Goal: Contribute content: Contribute content

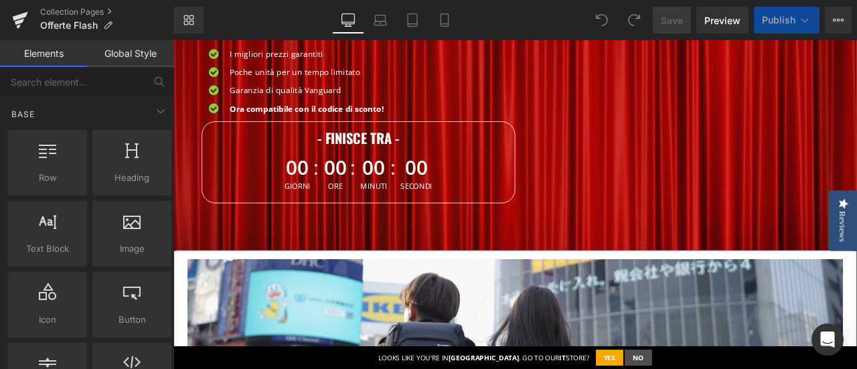
scroll to position [268, 0]
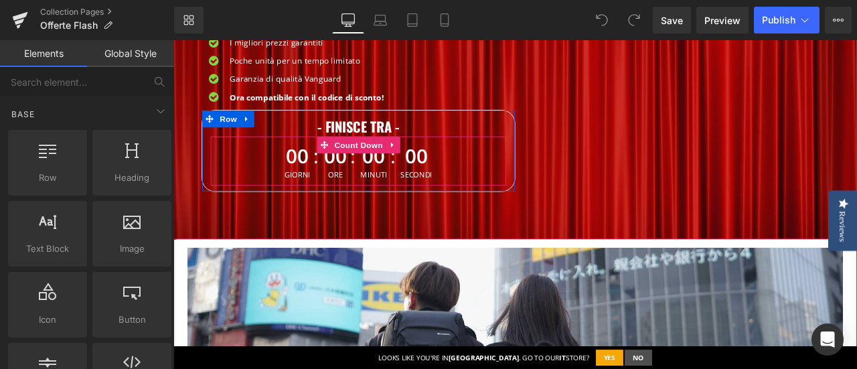
click at [317, 182] on span "00" at bounding box center [320, 177] width 31 height 33
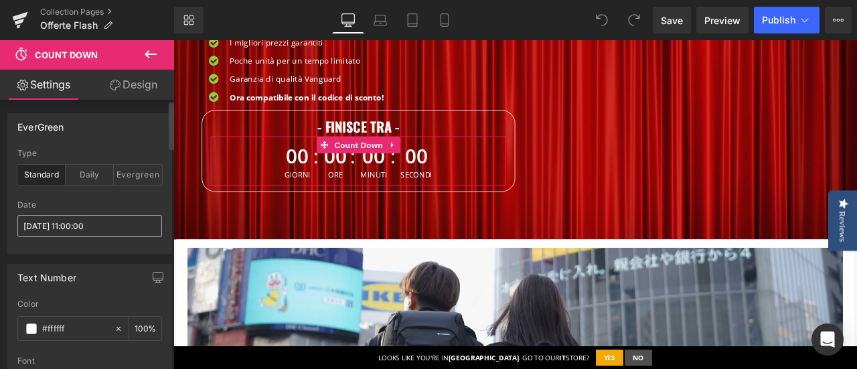
click at [91, 222] on input "2025/10/13 11:00:00" at bounding box center [89, 226] width 145 height 22
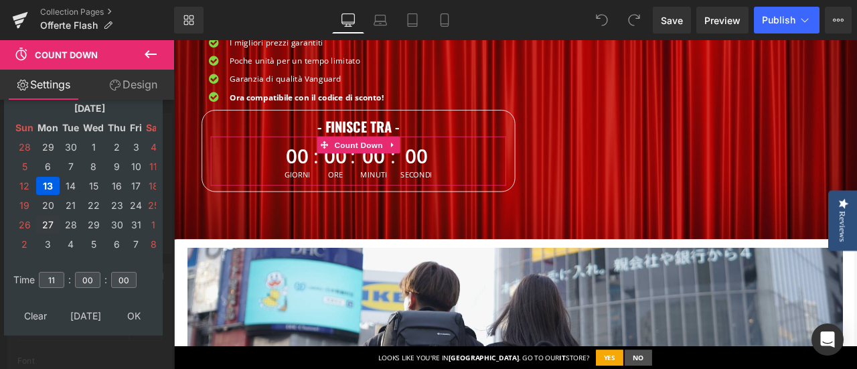
click at [49, 224] on td "27" at bounding box center [47, 225] width 23 height 18
type input "2025/10/27 11:00:00"
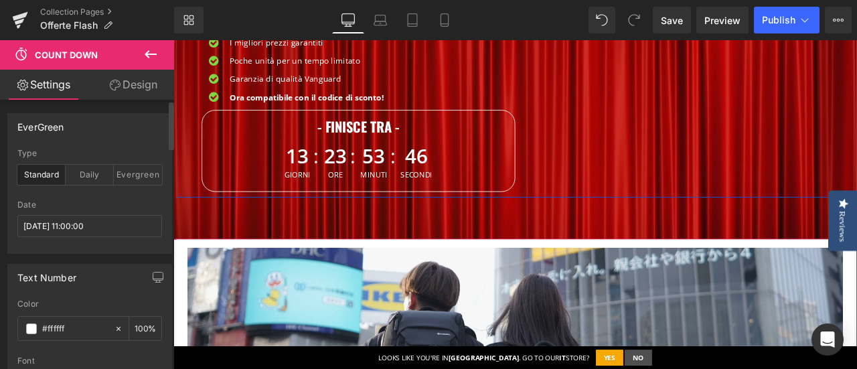
scroll to position [469, 0]
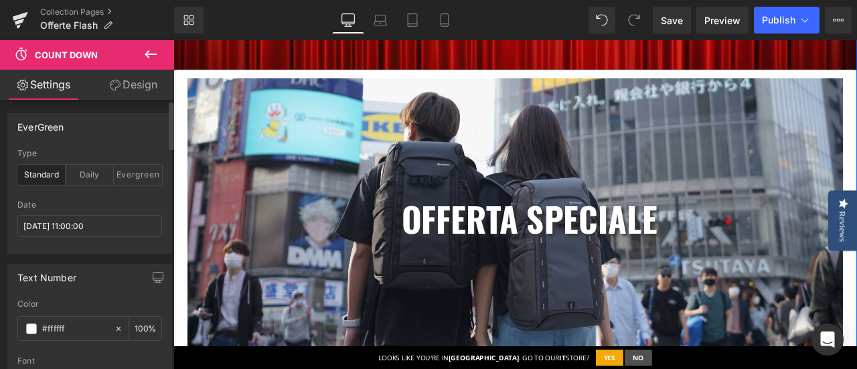
click at [560, 179] on div "oFferta specialE Heading Row Heading" at bounding box center [578, 249] width 777 height 327
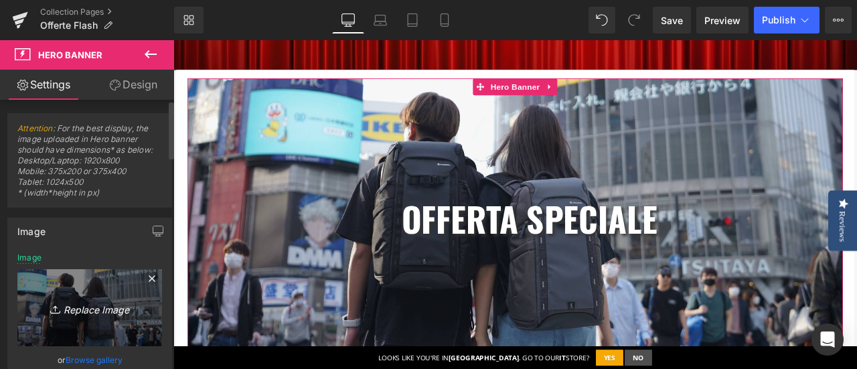
click at [107, 303] on icon "Replace Image" at bounding box center [89, 307] width 107 height 17
type input "C:\fakepath\_Banner Flash desktop 1920x800 (2).jpg"
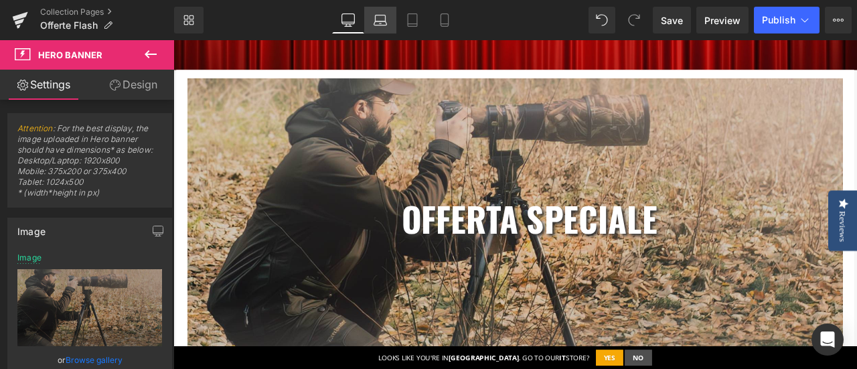
click at [386, 12] on link "Laptop" at bounding box center [380, 20] width 32 height 27
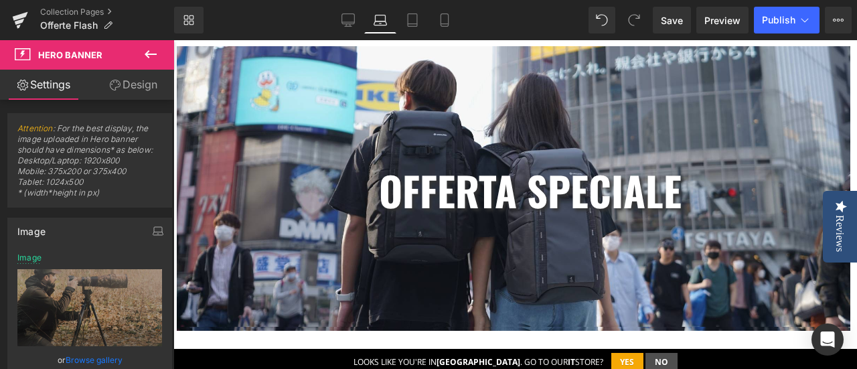
type input "https://ucarecdn.com/87221bc3-98ad-45cd-adef-b0e89c773598/-/format/auto/-/previ…"
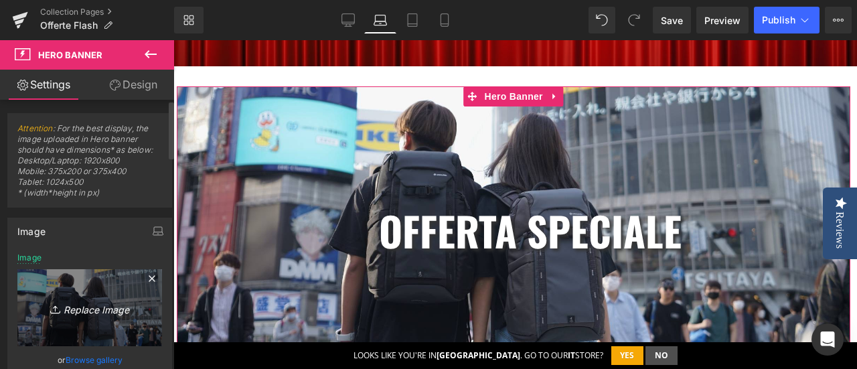
click at [98, 309] on icon "Replace Image" at bounding box center [89, 307] width 107 height 17
type input "C:\fakepath\_Banner Flash desktop 1920x800 (2).jpg"
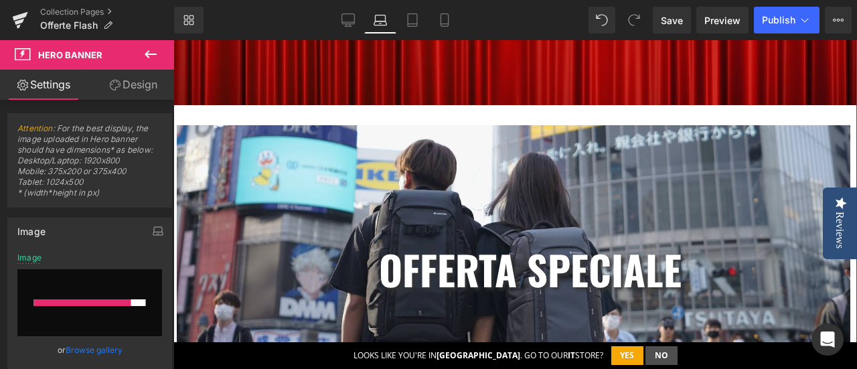
scroll to position [362, 0]
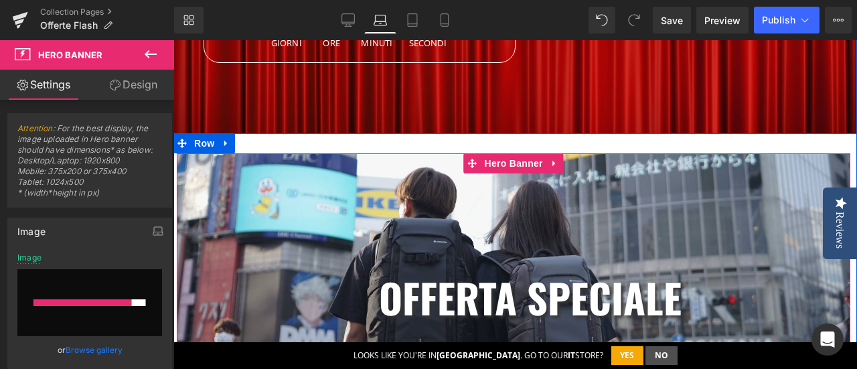
click at [433, 204] on div "oFferta specialE Heading Row Heading" at bounding box center [514, 295] width 674 height 285
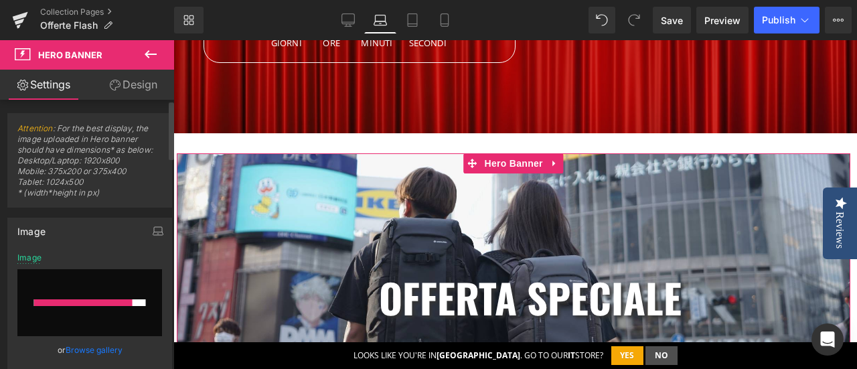
click at [96, 250] on div "Image https://ucarecdn.com/87221bc3-98ad-45cd-adef-b0e89c773598/-/format/auto/-…" at bounding box center [89, 358] width 165 height 281
click at [98, 247] on div "Image https://ucarecdn.com/87221bc3-98ad-45cd-adef-b0e89c773598/-/format/auto/-…" at bounding box center [89, 358] width 165 height 281
click at [109, 283] on input "file" at bounding box center [89, 302] width 145 height 67
type input "C:\fakepath\_Banner Flash desktop 1920x800 (2).jpg"
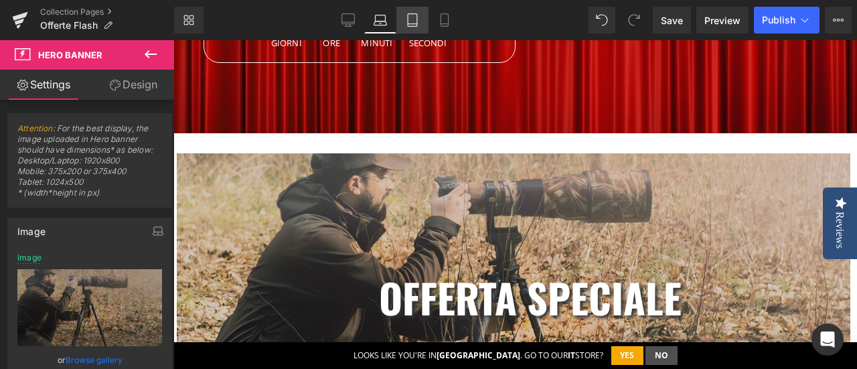
click at [413, 21] on icon at bounding box center [412, 19] width 13 height 13
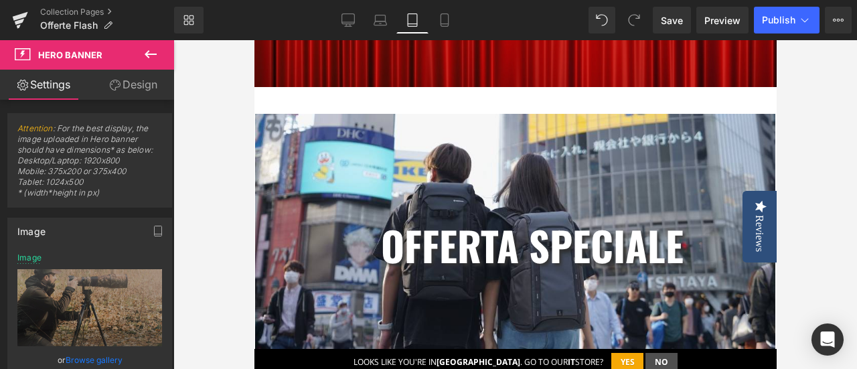
scroll to position [323, 0]
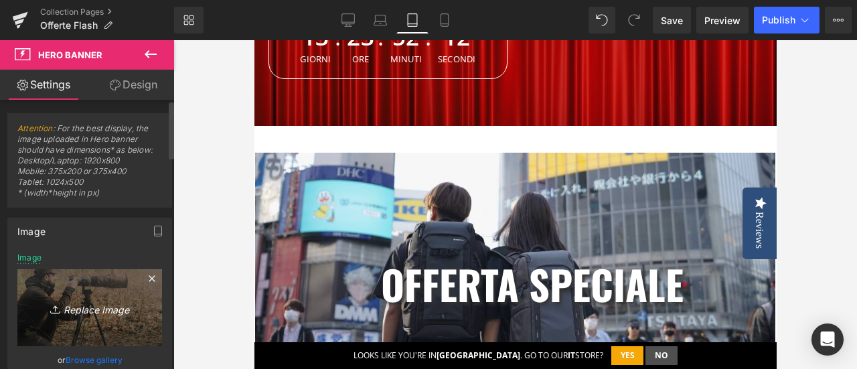
type input "https://ucarecdn.com/7660b0b1-b29f-455f-8aed-c0f091c5dc90/-/format/auto/-/previ…"
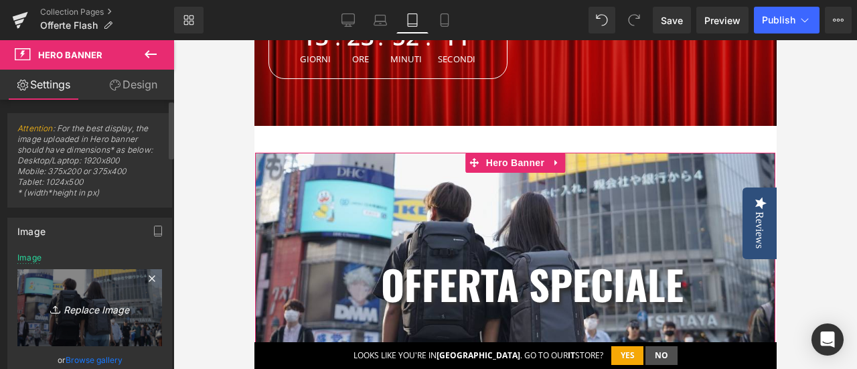
click at [96, 310] on icon "Replace Image" at bounding box center [89, 307] width 107 height 17
type input "C:\fakepath\Banner flash tablet (1024 × 500 px) (2).jpg"
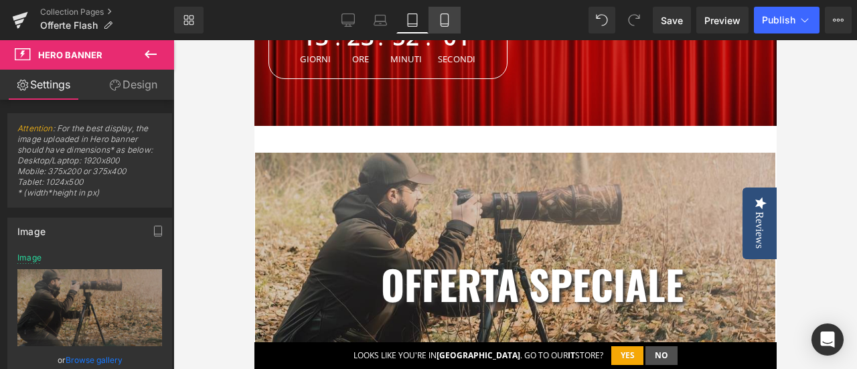
click at [447, 14] on icon at bounding box center [444, 19] width 13 height 13
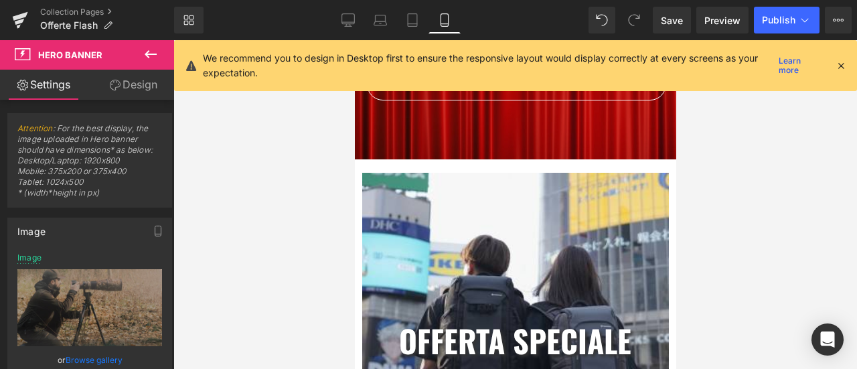
scroll to position [343, 0]
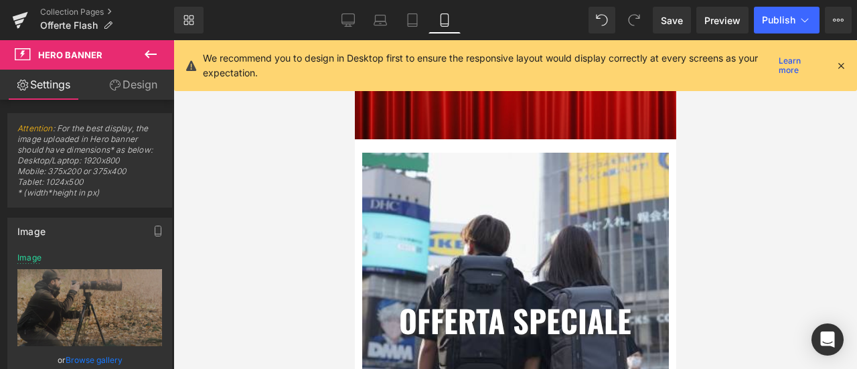
type input "https://ucarecdn.com/f96d49e9-d2b4-4edb-8721-e806273a6221/-/format/auto/-/previ…"
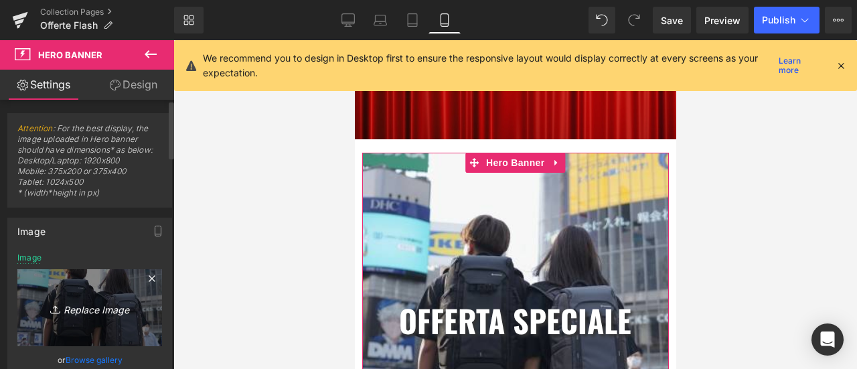
click at [103, 305] on icon "Replace Image" at bounding box center [89, 307] width 107 height 17
type input "C:\fakepath\Banner flash movil (375 × 400 px) (1).jpg"
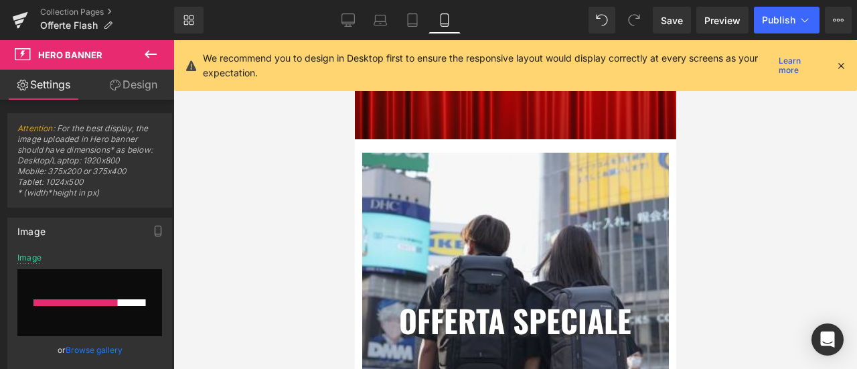
click at [842, 65] on icon at bounding box center [841, 66] width 12 height 12
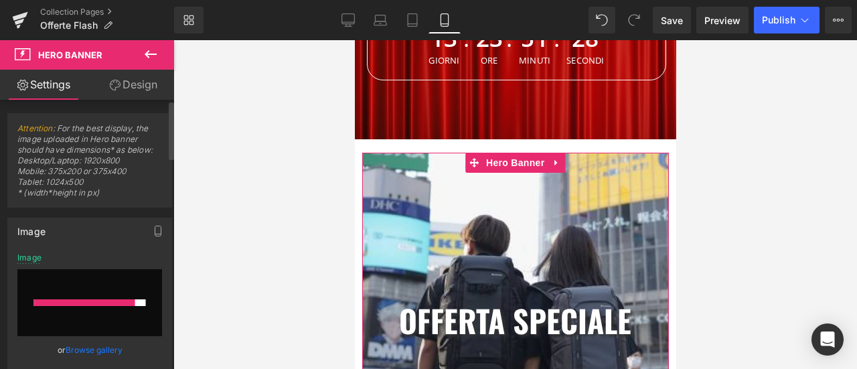
click at [94, 263] on div "Image Replace Image Upload image" at bounding box center [89, 261] width 145 height 16
click at [94, 275] on input "file" at bounding box center [89, 302] width 145 height 67
type input "C:\fakepath\Banner flash movil (375 × 400 px) (1).jpg"
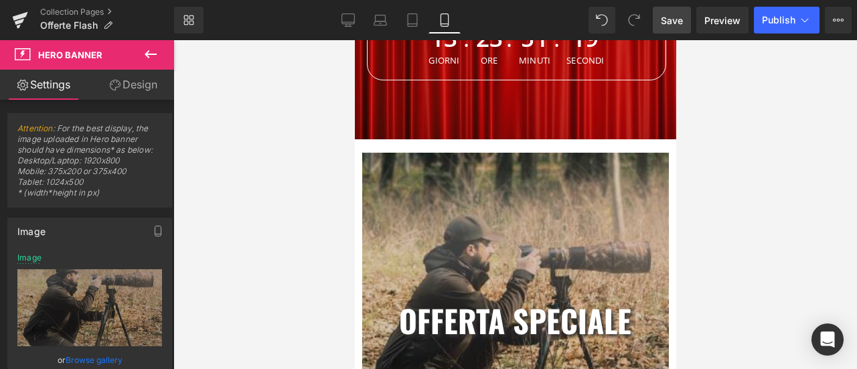
click at [674, 18] on span "Save" at bounding box center [672, 20] width 22 height 14
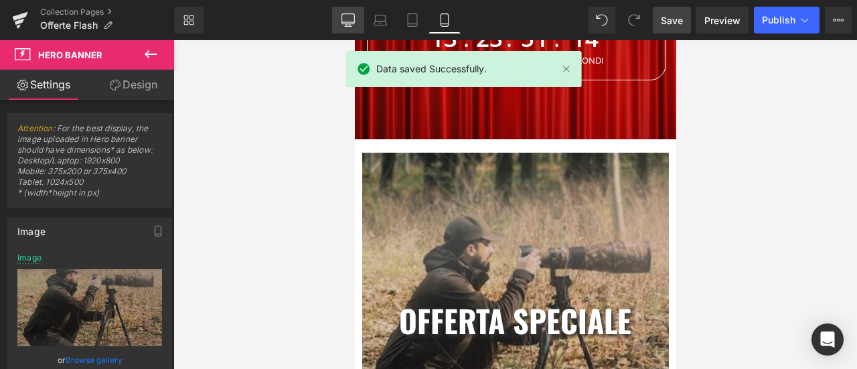
click at [346, 18] on icon at bounding box center [348, 19] width 13 height 13
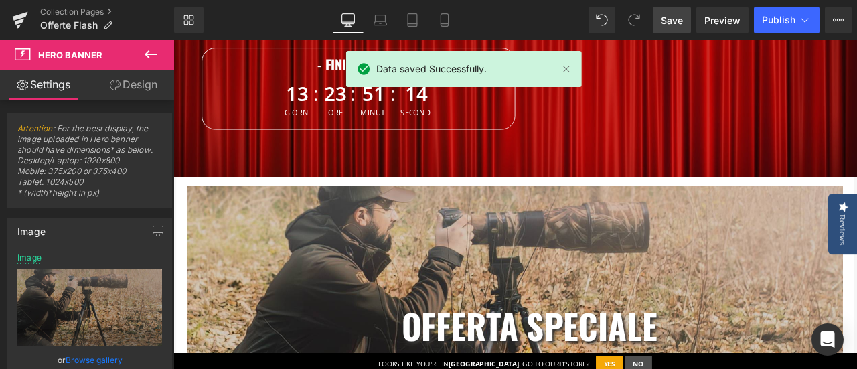
type input "https://ucarecdn.com/57ee10a4-18b6-457c-8281-ca8be6316e64/-/format/auto/-/previ…"
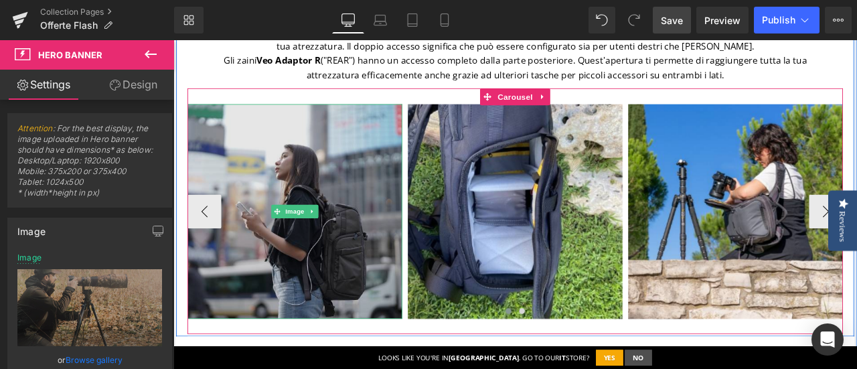
scroll to position [1005, 0]
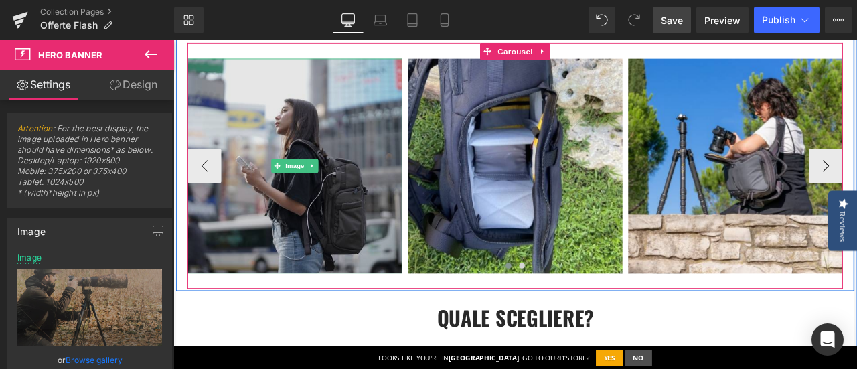
click at [329, 230] on img at bounding box center [317, 189] width 254 height 254
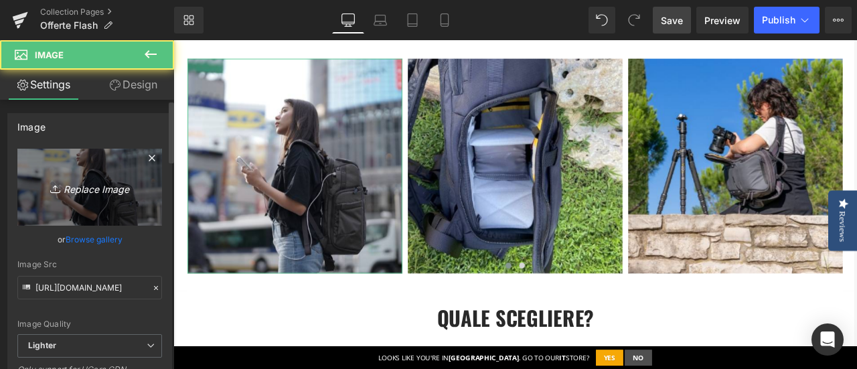
click at [80, 184] on icon "Replace Image" at bounding box center [89, 187] width 107 height 17
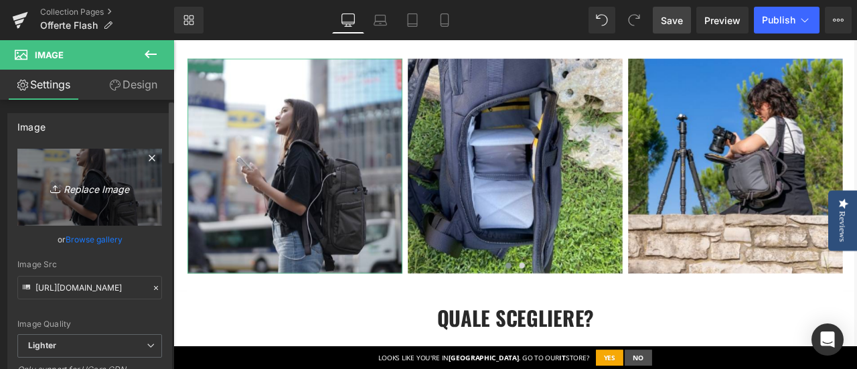
type input "C:\fakepath\Carrousel Flash ALTA PRO 3V (3).jpg"
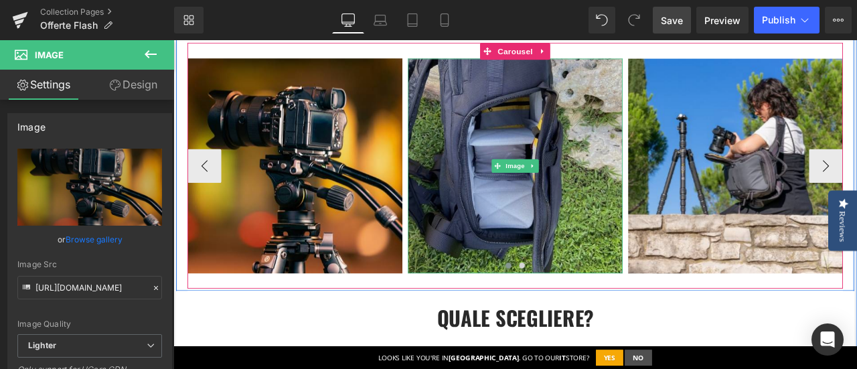
type input "https://ucarecdn.com/249d87a1-b20a-40b8-9168-42c54d5dea61/-/format/auto/-/previ…"
click at [597, 140] on img at bounding box center [578, 189] width 254 height 254
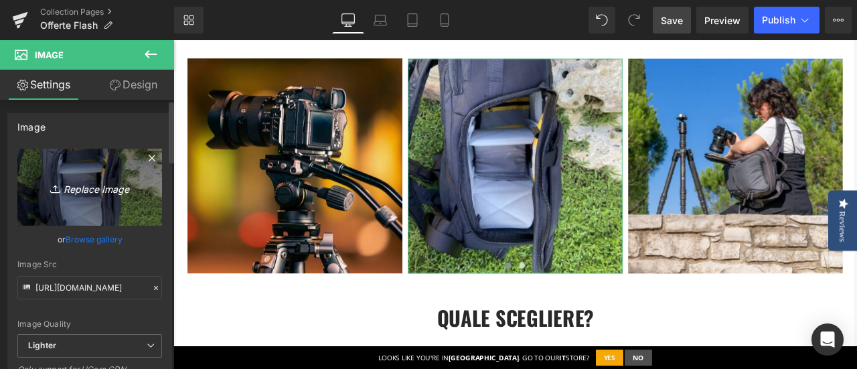
click at [108, 186] on icon "Replace Image" at bounding box center [89, 187] width 107 height 17
type input "C:\fakepath\Carrousel Flash ALTA PRO 3V (4).jpg"
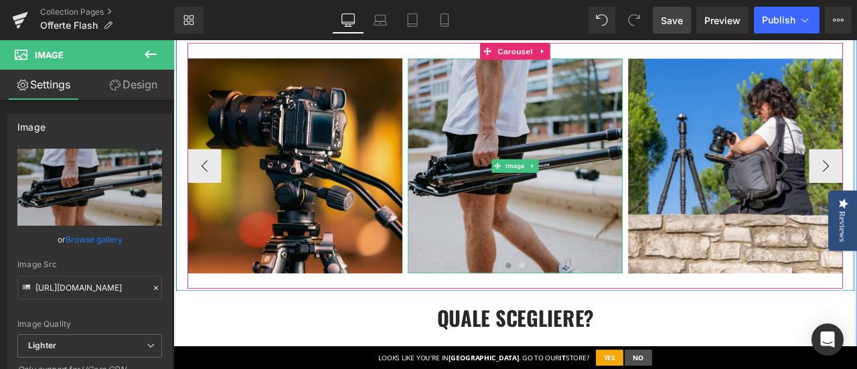
type input "https://ucarecdn.com/bec559db-8580-485c-8abd-59efe4583e5f/-/format/auto/-/previ…"
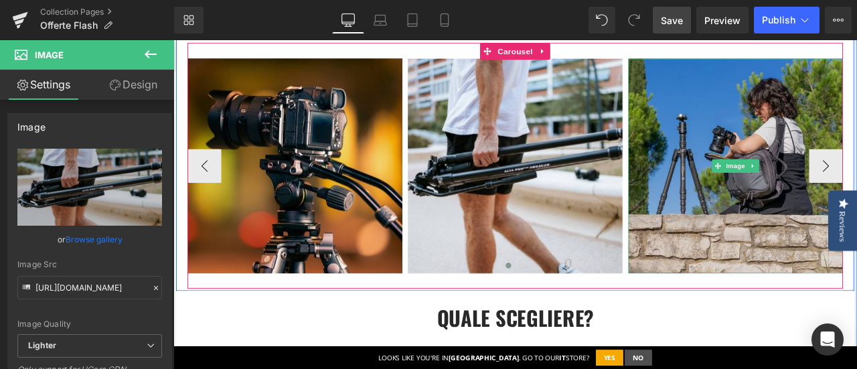
click at [807, 127] on img at bounding box center [840, 189] width 254 height 254
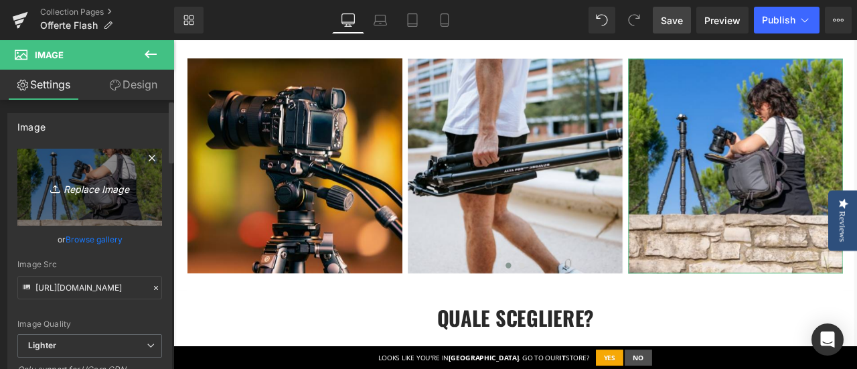
click at [88, 185] on icon "Replace Image" at bounding box center [89, 187] width 107 height 17
type input "C:\fakepath\Carrousel Flash ALTA PRO 3V (2).jpg"
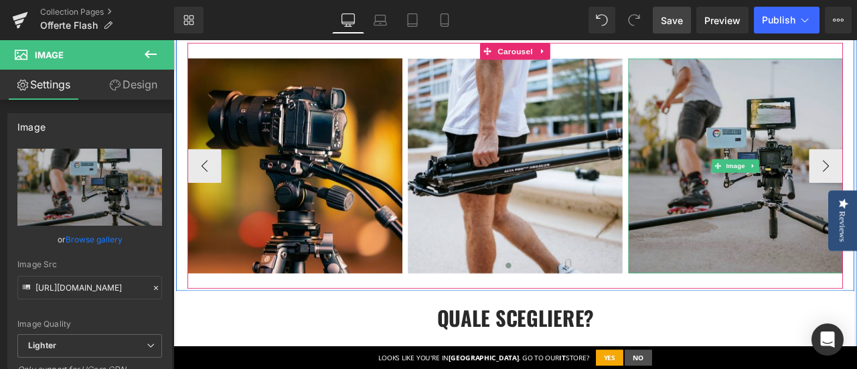
type input "https://ucarecdn.com/c16b7e4f-1d88-45b3-be82-035ba0ee4bd6/-/format/auto/-/previ…"
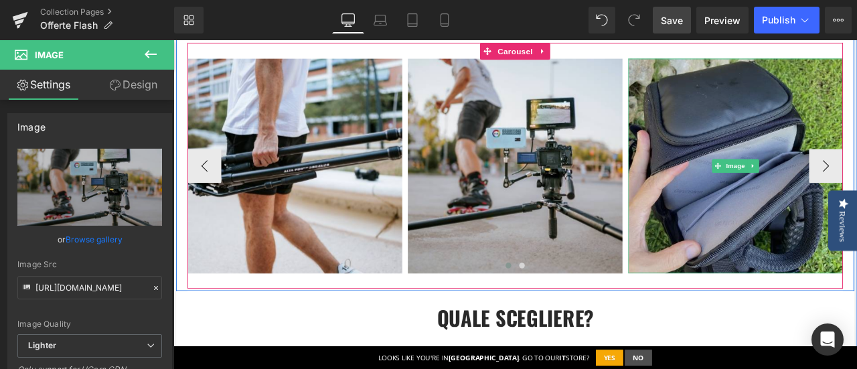
click at [847, 141] on img at bounding box center [840, 189] width 254 height 254
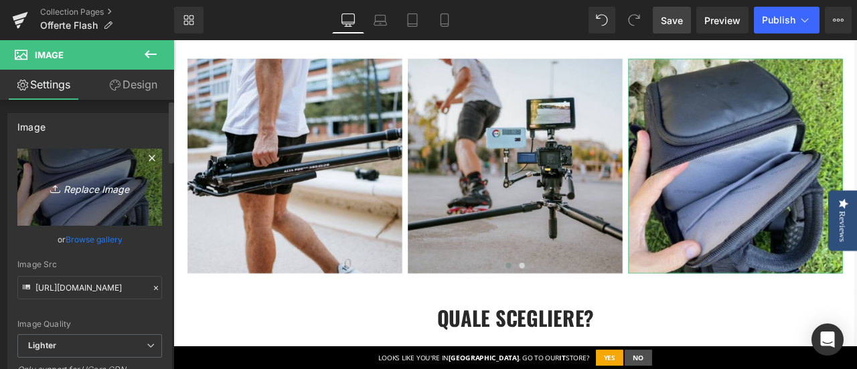
click at [90, 187] on icon "Replace Image" at bounding box center [89, 187] width 107 height 17
type input "C:\fakepath\Carrousel Flash ALTA PRO 3V (1).jpg"
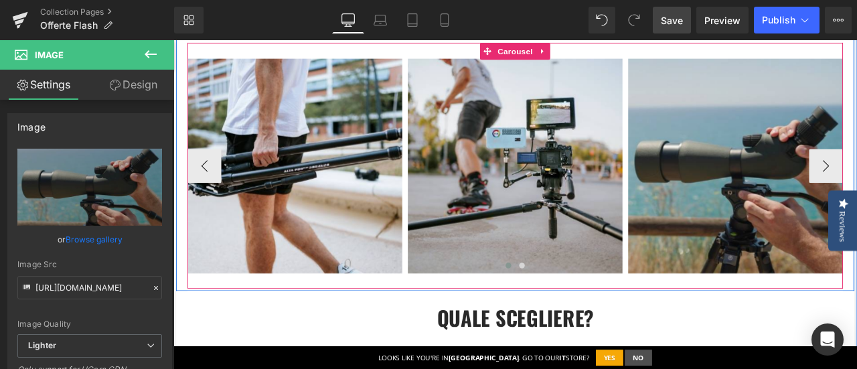
type input "https://ucarecdn.com/7a9c9bfa-326f-4429-84fc-8a295dad81bf/-/format/auto/-/previ…"
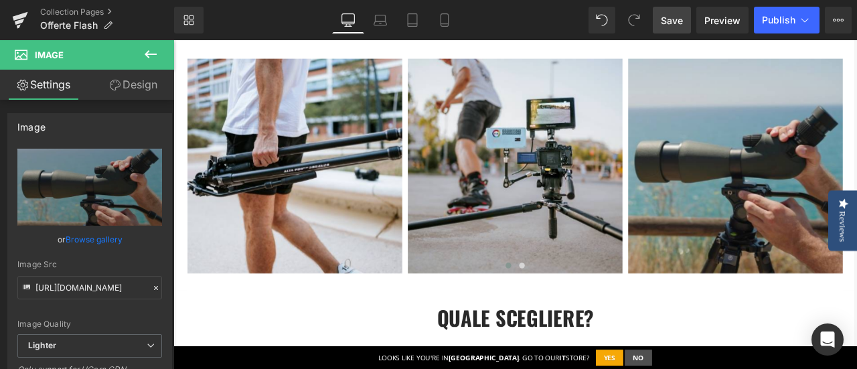
click at [676, 14] on span "Save" at bounding box center [672, 20] width 22 height 14
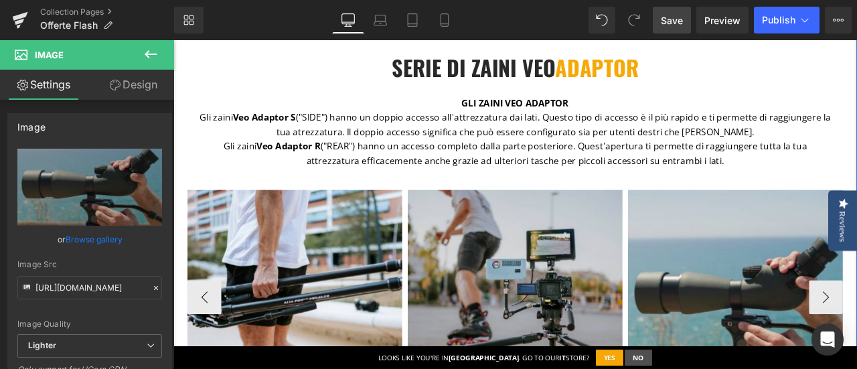
scroll to position [871, 0]
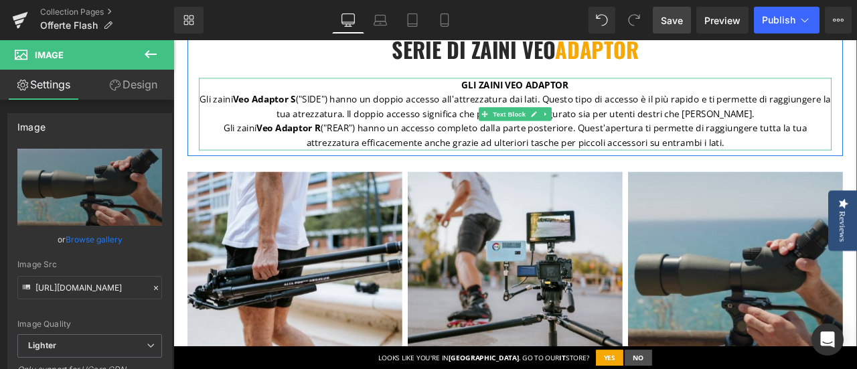
click at [608, 94] on strong "GLI ZAINI VEO ADAPTOR" at bounding box center [578, 93] width 127 height 15
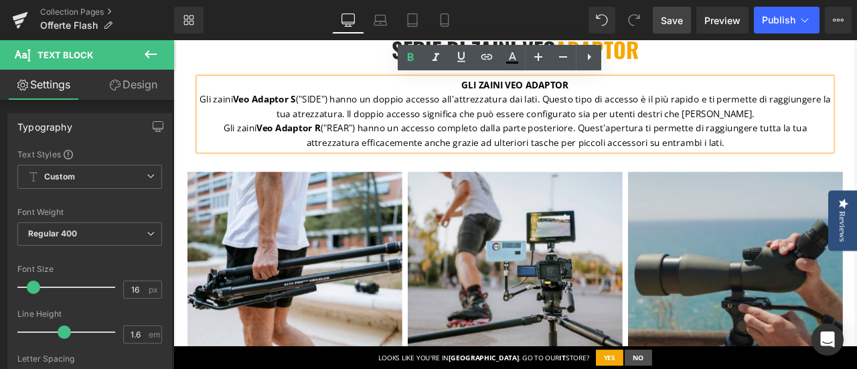
drag, startPoint x: 510, startPoint y: 94, endPoint x: 818, endPoint y: 159, distance: 315.5
click at [818, 159] on div "GLI ZAINI VEO ADAPTOR Gli zaini Veo Adaptor S ("SIDE") hanno un doppio accesso …" at bounding box center [579, 128] width 750 height 86
paste div
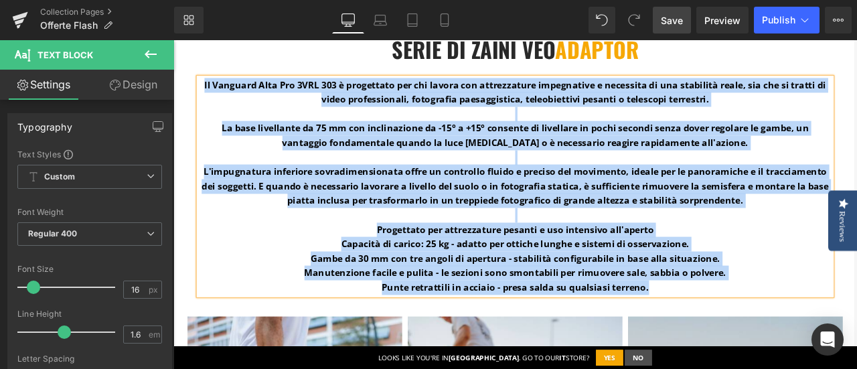
drag, startPoint x: 204, startPoint y: 88, endPoint x: 756, endPoint y: 320, distance: 599.4
click at [757, 329] on div "Il Vanguard Alta Pro 3VRL 303 è progettato per chi lavora con attrezzature impe…" at bounding box center [579, 213] width 750 height 257
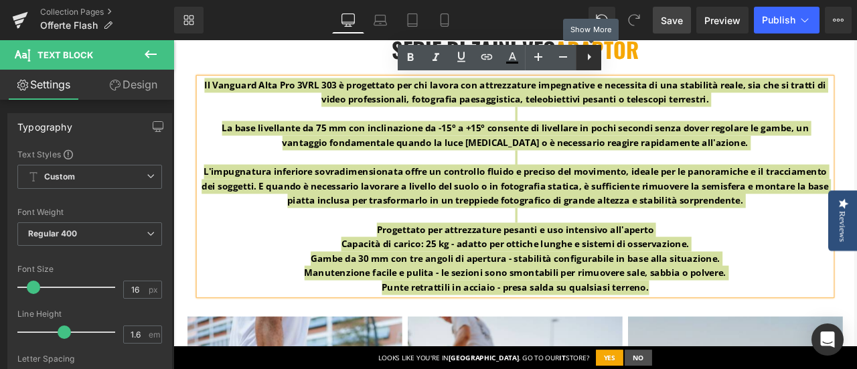
click at [591, 58] on icon at bounding box center [589, 57] width 16 height 16
click at [589, 60] on icon at bounding box center [588, 57] width 3 height 8
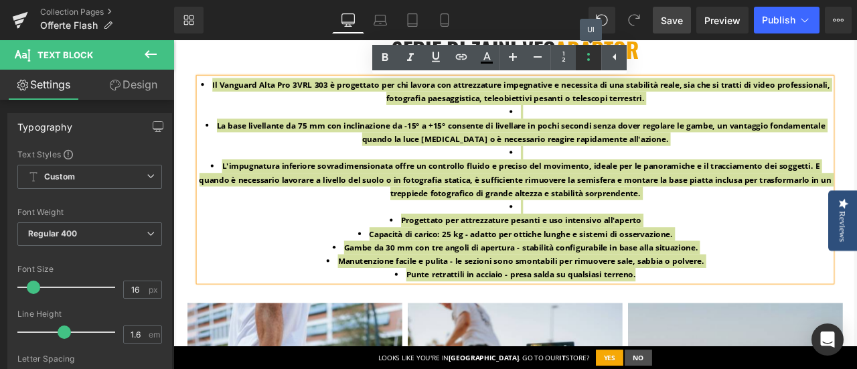
click at [589, 60] on icon at bounding box center [588, 57] width 3 height 8
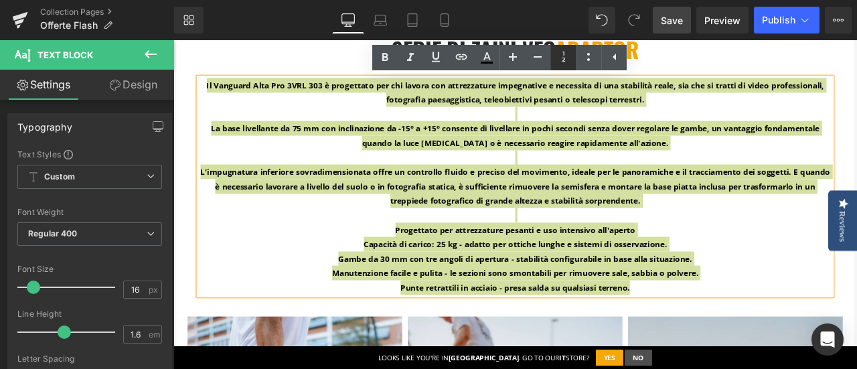
click at [568, 57] on icon at bounding box center [564, 57] width 16 height 16
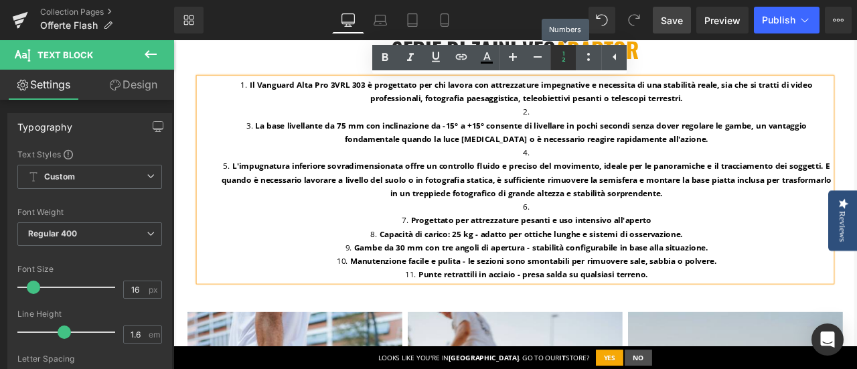
click at [568, 57] on icon at bounding box center [564, 57] width 16 height 16
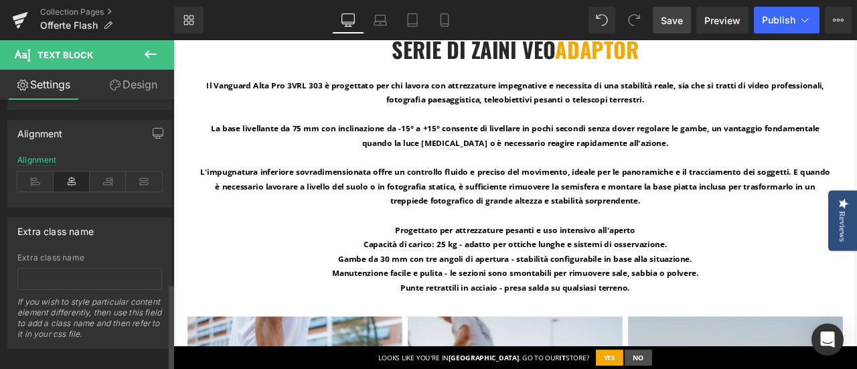
scroll to position [573, 0]
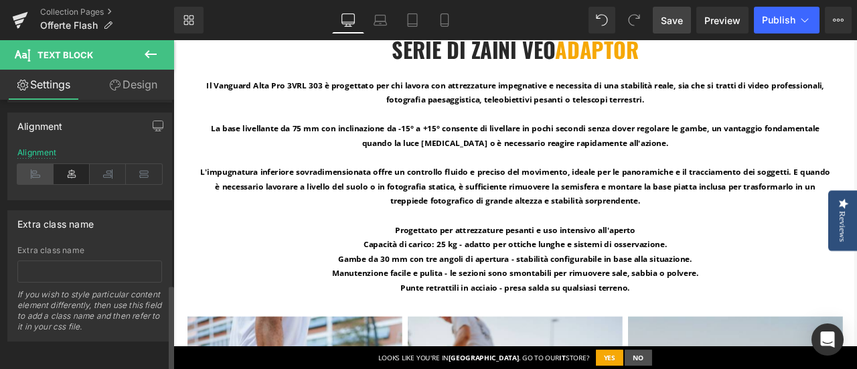
click at [31, 167] on icon at bounding box center [35, 174] width 36 height 20
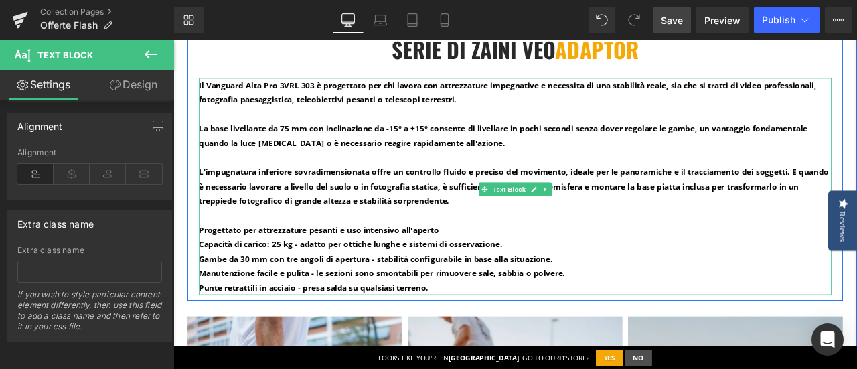
click at [595, 240] on p "Il Vanguard Alta Pro 3VRL 303 è progettato per chi lavora con attrezzature impe…" at bounding box center [579, 213] width 750 height 257
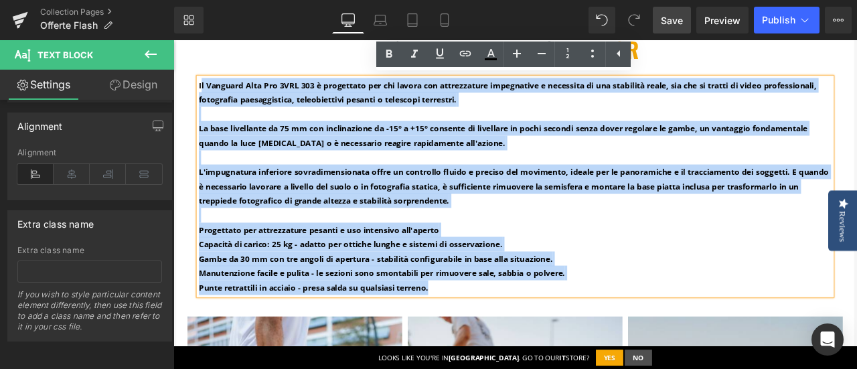
drag, startPoint x: 200, startPoint y: 89, endPoint x: 532, endPoint y: 334, distance: 413.4
click at [532, 335] on p "Il Vanguard Alta Pro 3VRL 303 è progettato per chi lavora con attrezzature impe…" at bounding box center [579, 213] width 750 height 257
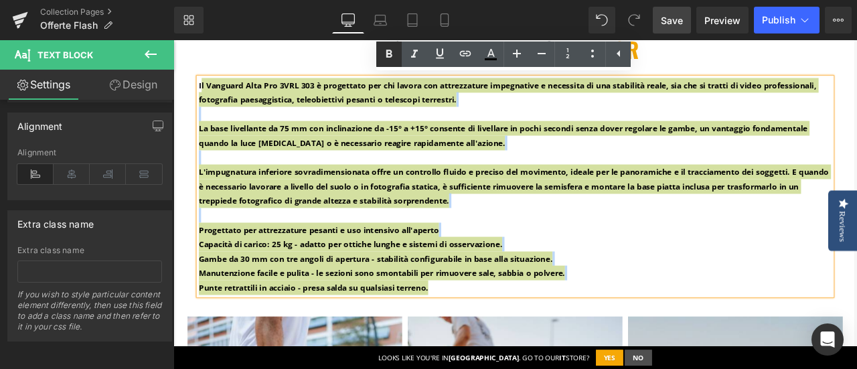
click at [392, 54] on icon at bounding box center [389, 54] width 16 height 16
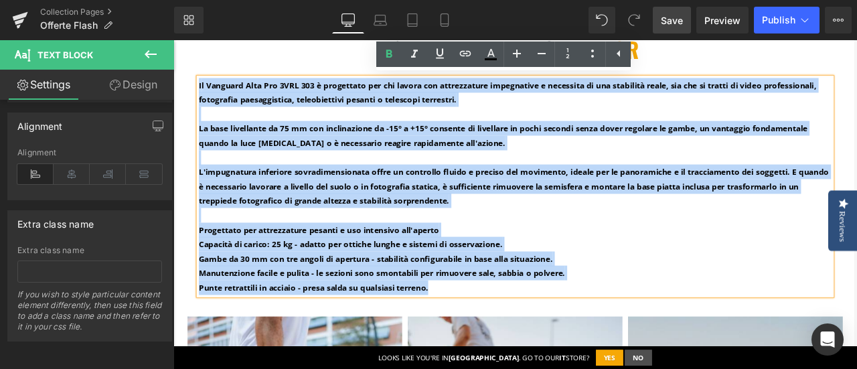
click at [194, 87] on div "SERIE DI ZAINI VEO ADAPTOR Heading I l Vanguard Alta Pro 3VRL 303 è progettato …" at bounding box center [578, 187] width 777 height 310
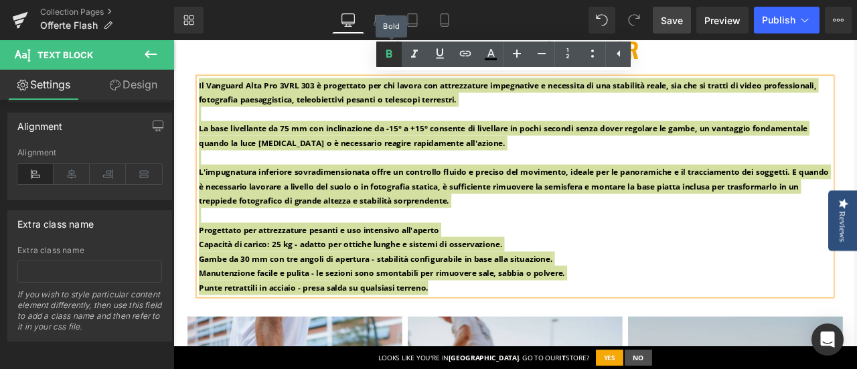
click at [391, 49] on icon at bounding box center [389, 54] width 16 height 16
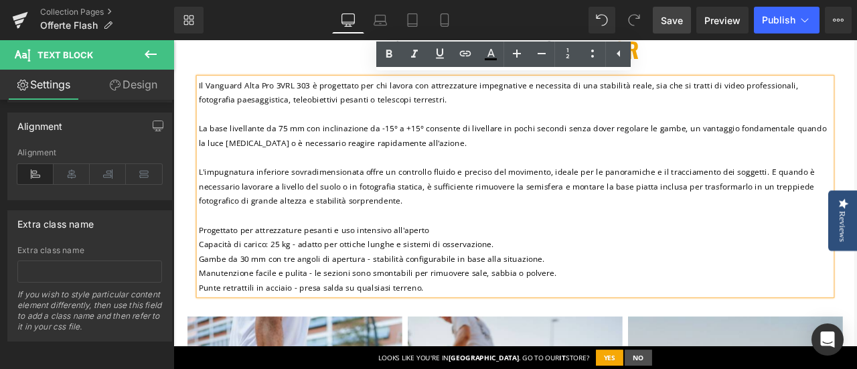
click at [461, 198] on span "L'impugnatura inferiore sovradimensionata offre un controllo fluido e preciso d…" at bounding box center [569, 213] width 730 height 47
drag, startPoint x: 250, startPoint y: 91, endPoint x: 327, endPoint y: 92, distance: 77.7
click at [327, 92] on span "l Vanguard Alta Pro 3VRL 303 è progettato per chi lavora con attrezzature impeg…" at bounding box center [559, 102] width 711 height 30
click at [392, 56] on icon at bounding box center [389, 54] width 6 height 8
click at [558, 157] on p "I l Vanguard Alta Pro 3VRL 303 è progettato per chi lavora con attrezzature imp…" at bounding box center [579, 213] width 750 height 257
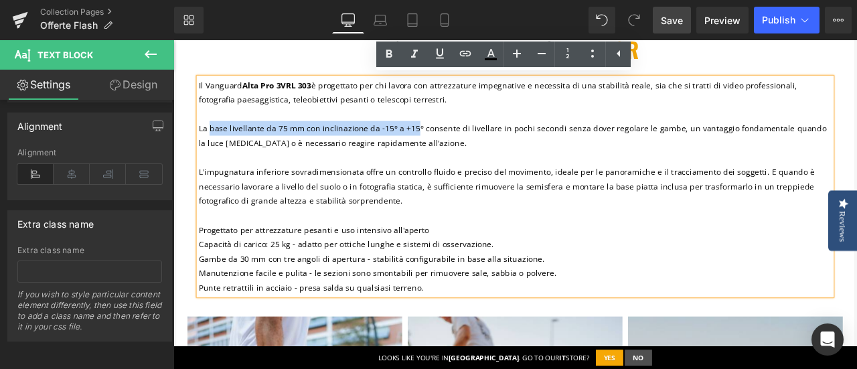
drag, startPoint x: 212, startPoint y: 142, endPoint x: 451, endPoint y: 138, distance: 239.1
click at [451, 138] on p "I l Vanguard Alta Pro 3VRL 303 è progettato per chi lavora con attrezzature imp…" at bounding box center [579, 213] width 750 height 257
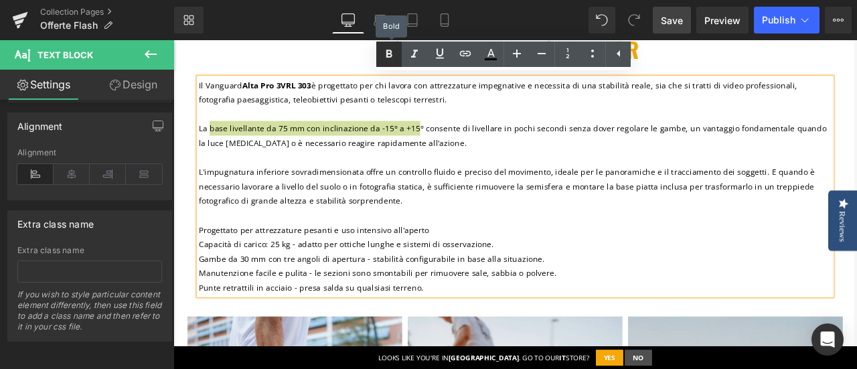
click at [389, 54] on icon at bounding box center [389, 54] width 6 height 8
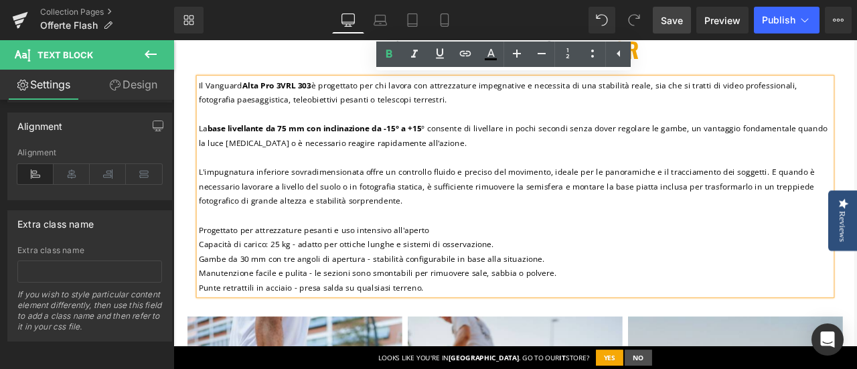
click at [532, 162] on p "I l Vanguard Alta Pro 3VRL 303 è progettato per chi lavora con attrezzature imp…" at bounding box center [579, 213] width 750 height 257
drag, startPoint x: 430, startPoint y: 198, endPoint x: 602, endPoint y: 193, distance: 172.2
click at [602, 193] on span "L'impugnatura inferiore sovradimensionata offre un controllo fluido e preciso d…" at bounding box center [569, 213] width 730 height 47
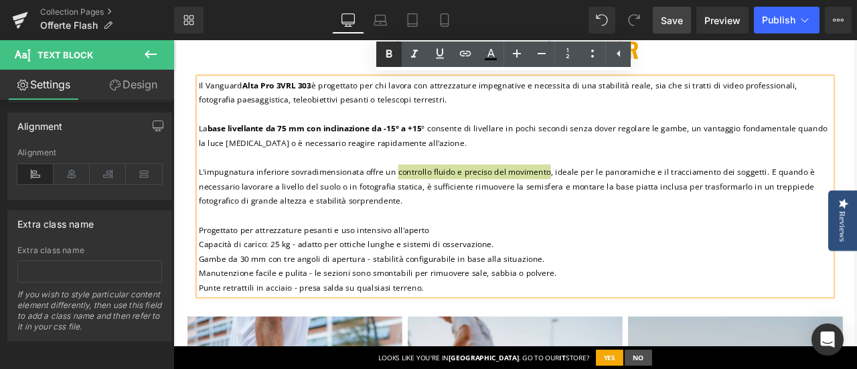
click at [383, 50] on icon at bounding box center [389, 54] width 16 height 16
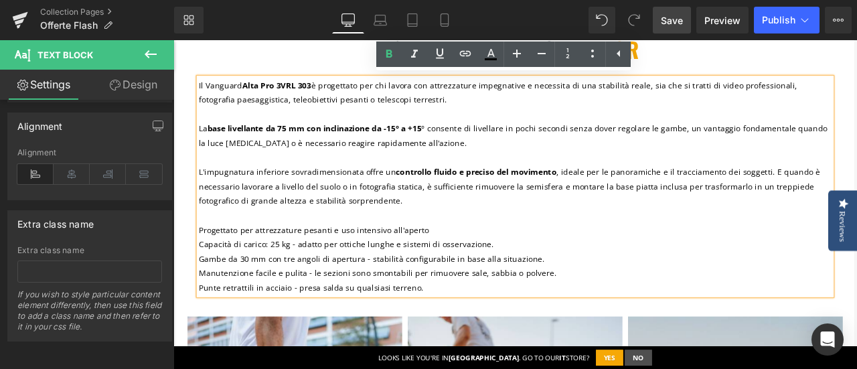
click at [704, 283] on p "I l Vanguard Alta Pro 3VRL 303 è progettato per chi lavora con attrezzature imp…" at bounding box center [579, 213] width 750 height 257
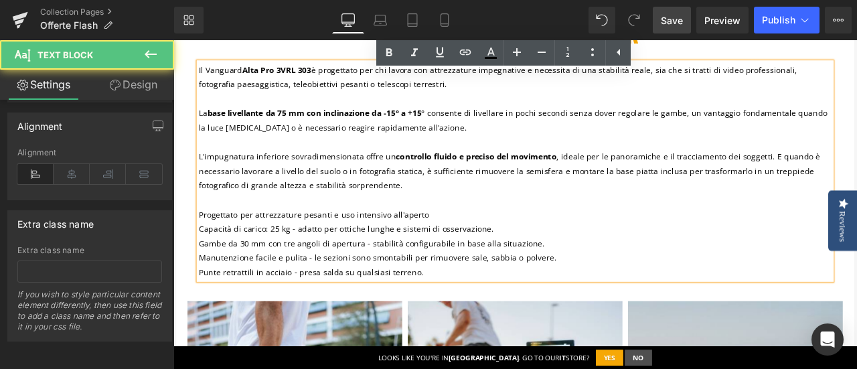
scroll to position [938, 0]
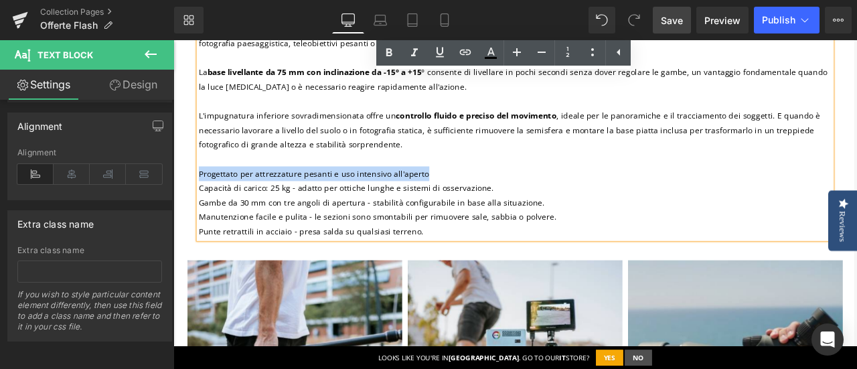
drag, startPoint x: 473, startPoint y: 202, endPoint x: 198, endPoint y: 193, distance: 275.4
click at [204, 193] on p "I l Vanguard Alta Pro 3VRL 303 è progettato per chi lavora con attrezzature imp…" at bounding box center [579, 146] width 750 height 257
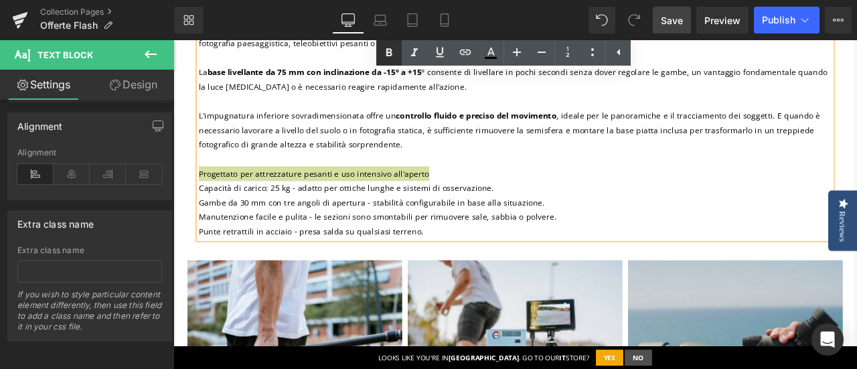
click at [392, 56] on icon at bounding box center [389, 53] width 16 height 16
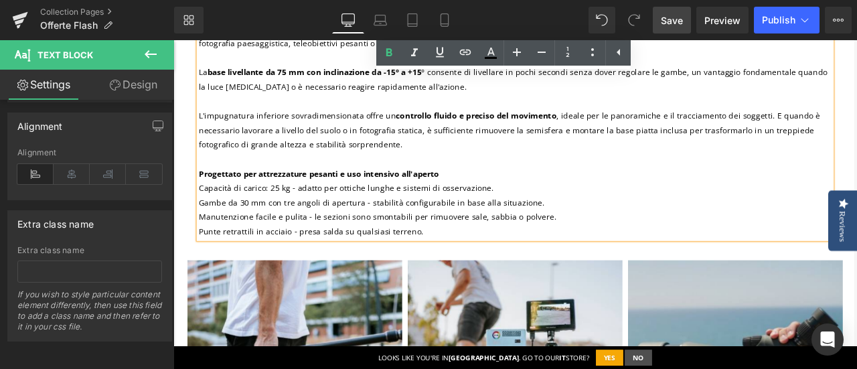
click at [204, 220] on span "Capacità di carico: 25 kg - adatto per ottiche lunghe e sistemi di osservazione." at bounding box center [379, 214] width 350 height 13
click at [593, 56] on icon at bounding box center [593, 52] width 16 height 16
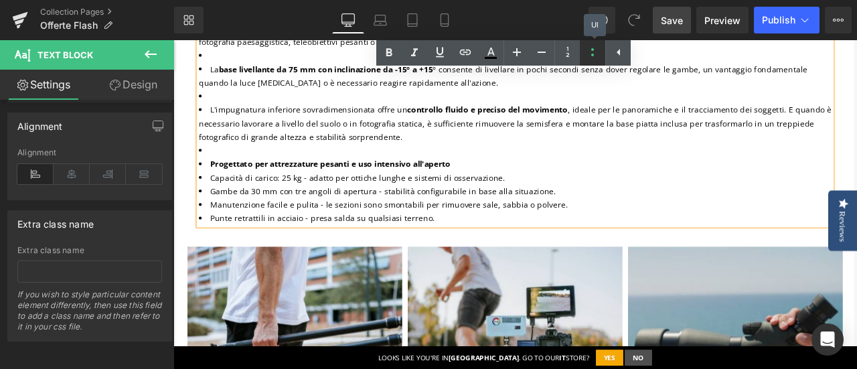
click at [593, 56] on icon at bounding box center [593, 52] width 16 height 16
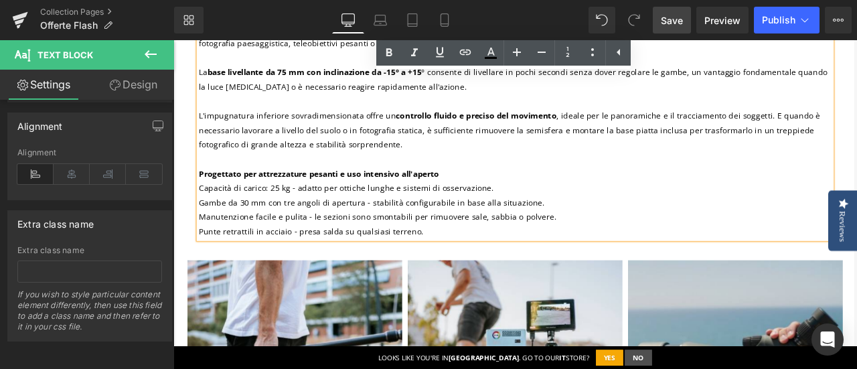
click at [443, 221] on span "Capacità di carico: 25 kg - adatto per ottiche lunghe e sistemi di osservazione." at bounding box center [379, 214] width 350 height 13
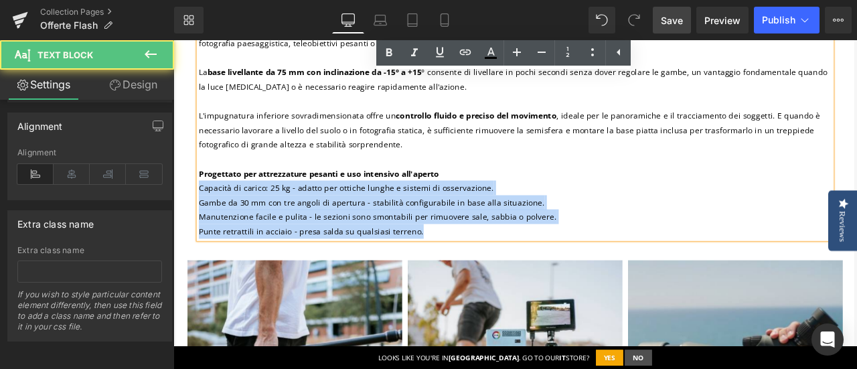
drag, startPoint x: 199, startPoint y: 220, endPoint x: 480, endPoint y: 245, distance: 281.7
click at [471, 269] on p "I l Vanguard Alta Pro 3VRL 303 è progettato per chi lavora con attrezzature imp…" at bounding box center [579, 146] width 750 height 257
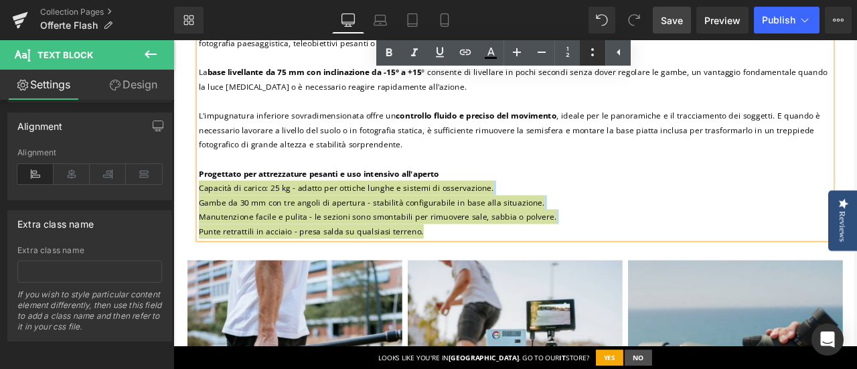
click at [589, 53] on icon at bounding box center [593, 52] width 16 height 16
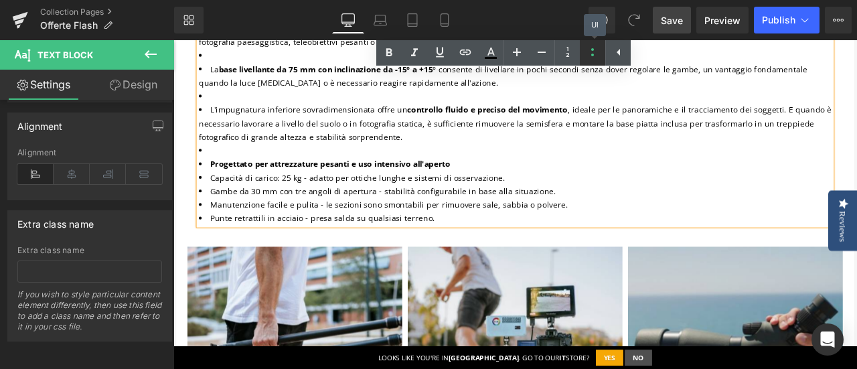
click at [590, 52] on icon at bounding box center [593, 52] width 16 height 16
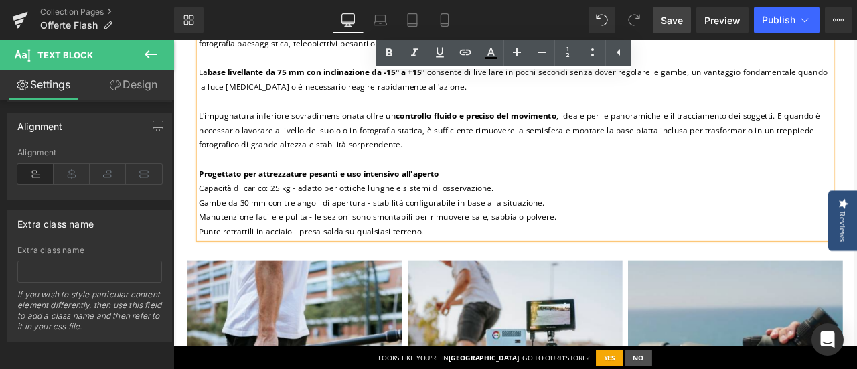
click at [586, 220] on p "I l Vanguard Alta Pro 3VRL 303 è progettato per chi lavora con attrezzature imp…" at bounding box center [579, 146] width 750 height 257
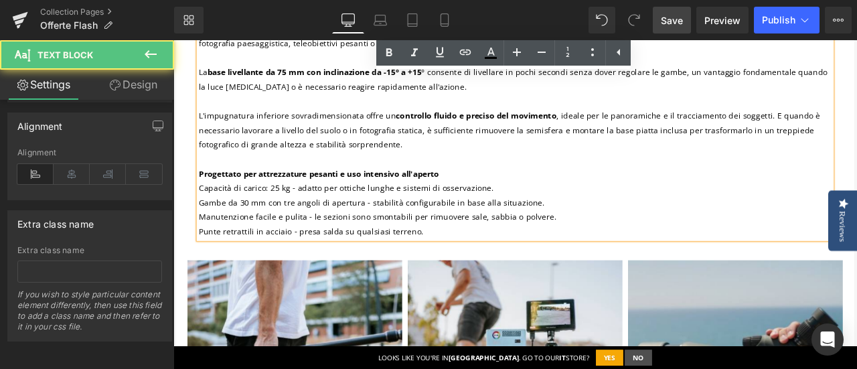
click at [204, 216] on span "Capacità di carico: 25 kg - adatto per ottiche lunghe e sistemi di osservazione." at bounding box center [379, 214] width 350 height 13
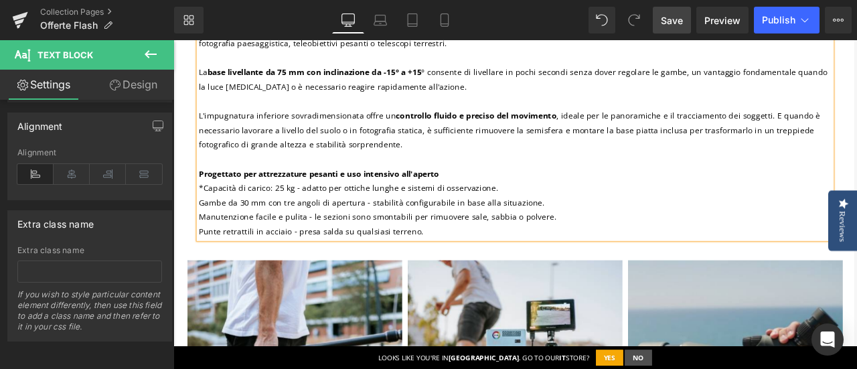
click at [204, 234] on span "Gambe da 30 mm con tre angoli di apertura - stabilità configurabile in base all…" at bounding box center [409, 232] width 410 height 13
click at [204, 252] on span "Manutenzione facile e pulita - le sezioni sono smontabili per rimuovere sale, s…" at bounding box center [416, 248] width 424 height 13
click at [204, 271] on span "Punte retrattili in acciaio - presa salda su qualsiasi terreno." at bounding box center [337, 266] width 267 height 13
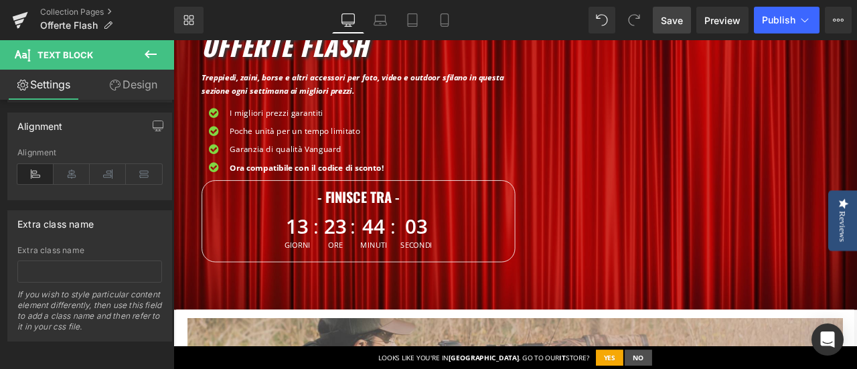
scroll to position [134, 0]
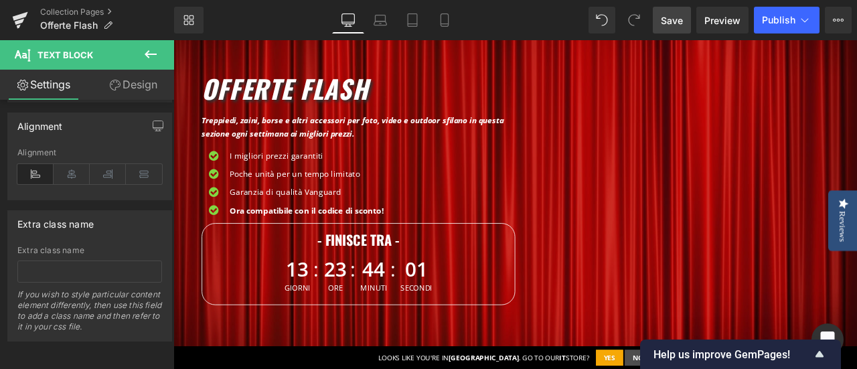
click at [680, 15] on span "Save" at bounding box center [672, 20] width 22 height 14
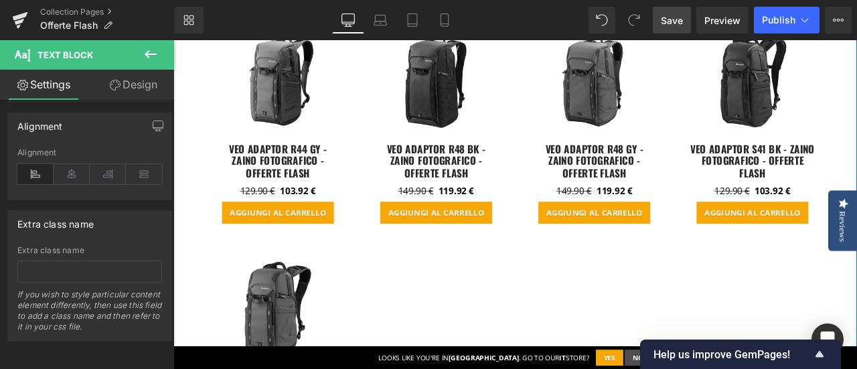
scroll to position [1607, 0]
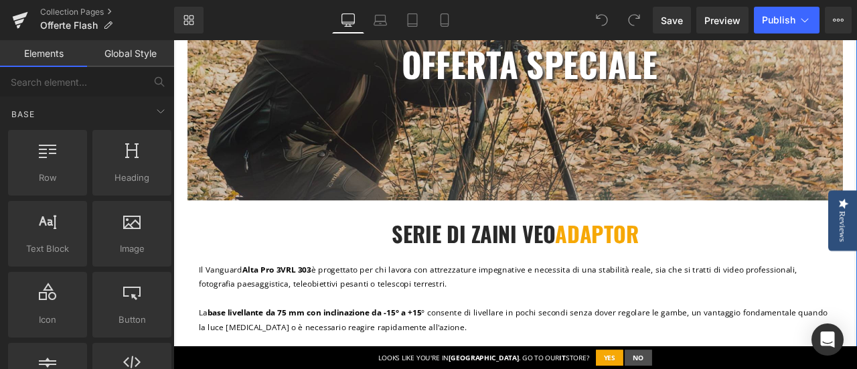
scroll to position [737, 0]
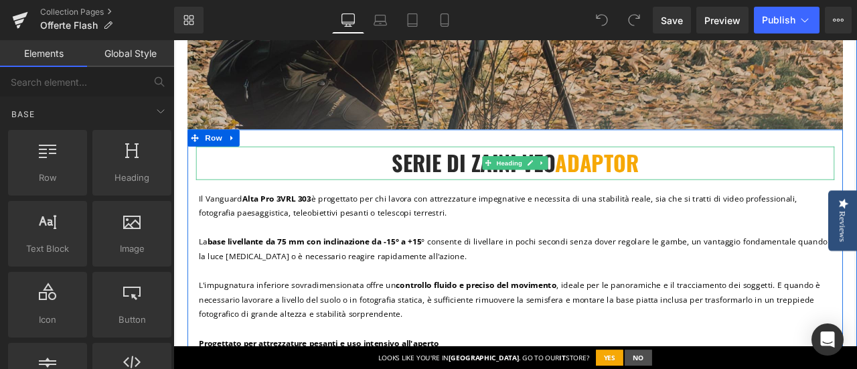
click at [754, 177] on h2 "SERIE DI ZAINI VEO ADAPTOR" at bounding box center [578, 185] width 757 height 38
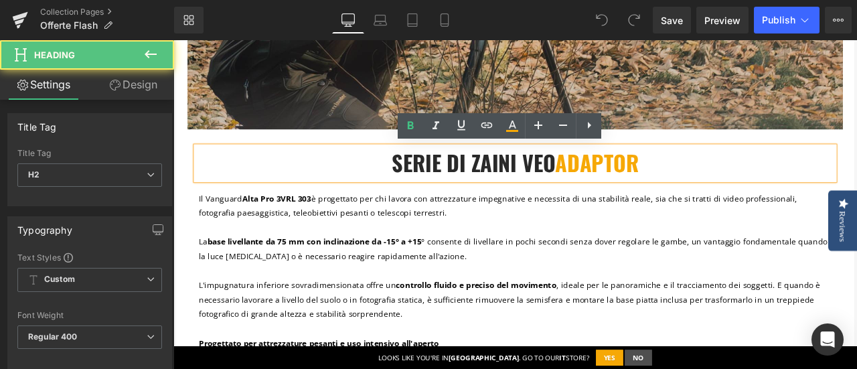
click at [731, 181] on h2 "SERIE DI ZAINI VEO ADAPTOR" at bounding box center [578, 185] width 757 height 38
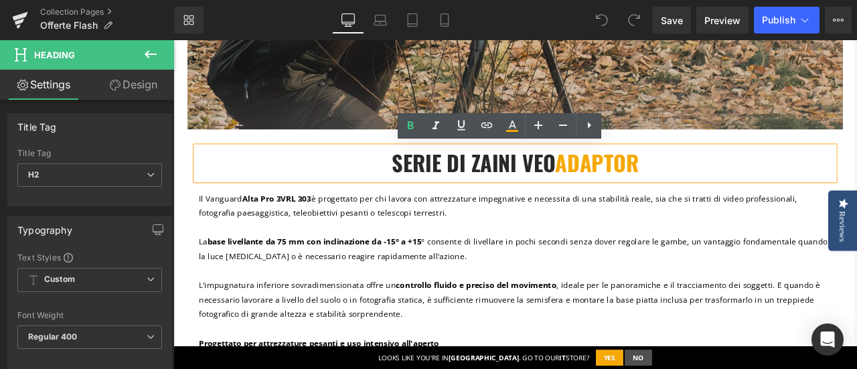
click at [621, 182] on b "SERIE DI ZAINI VEO ADAPTOR" at bounding box center [578, 185] width 293 height 38
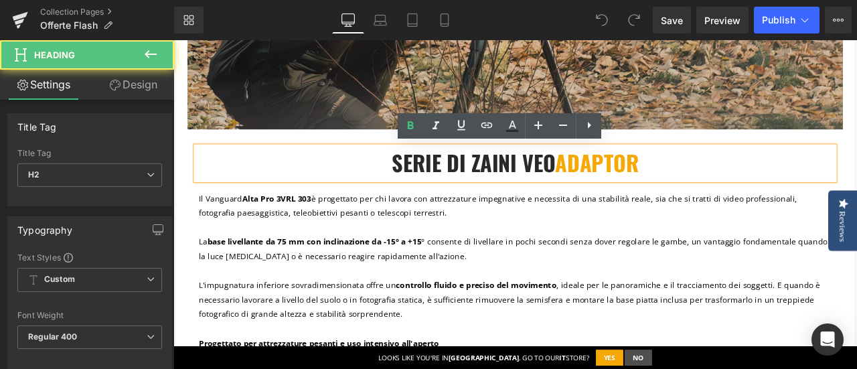
click at [613, 182] on b "SERIE DI ZAINI VEO ADAPTOR" at bounding box center [578, 185] width 293 height 38
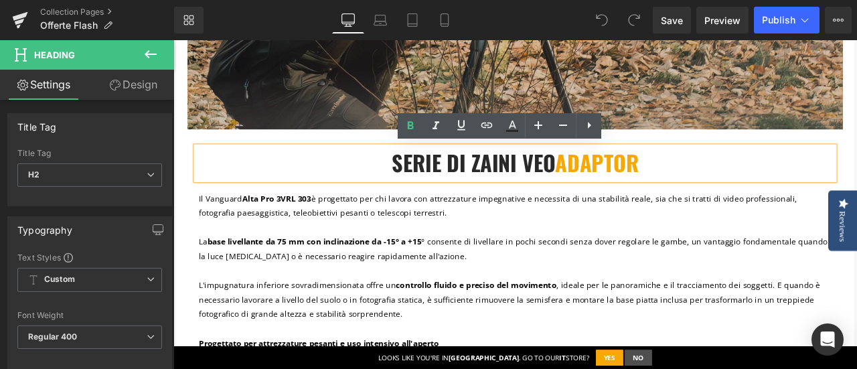
click at [573, 185] on b "SERIE DI ZAINI VEO ADAPTOR" at bounding box center [578, 185] width 293 height 38
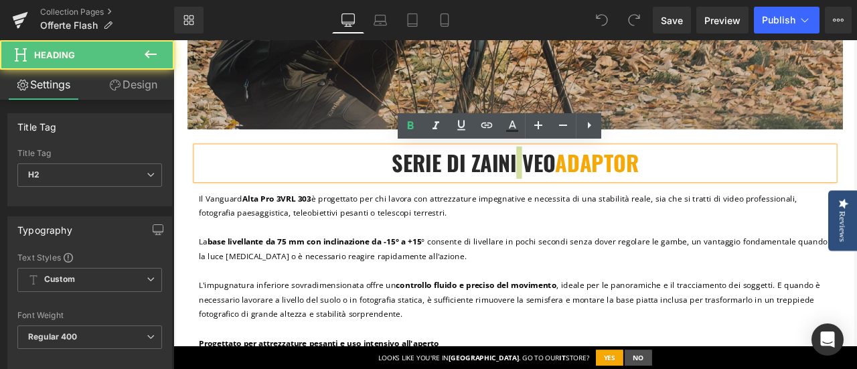
click at [573, 185] on b "SERIE DI ZAINI VEO ADAPTOR" at bounding box center [578, 185] width 293 height 38
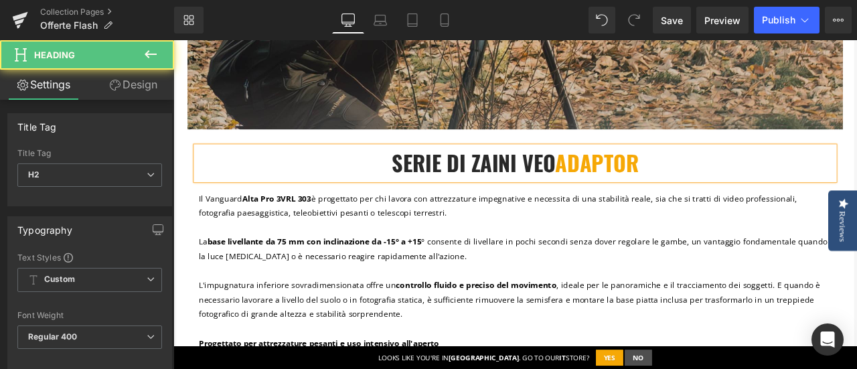
click at [729, 178] on h2 "SERIE DI ZAINI VEO ADAPTOR" at bounding box center [578, 185] width 757 height 38
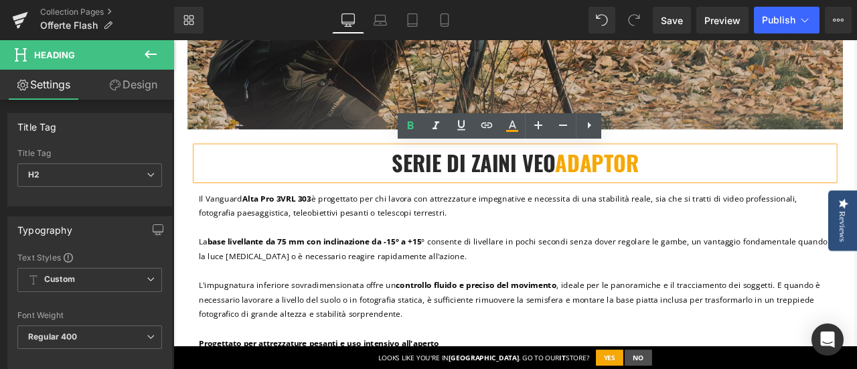
click at [596, 286] on p "I l Vanguard Alta Pro 3VRL 303 è progettato per chi lavora con attrezzature imp…" at bounding box center [579, 347] width 750 height 257
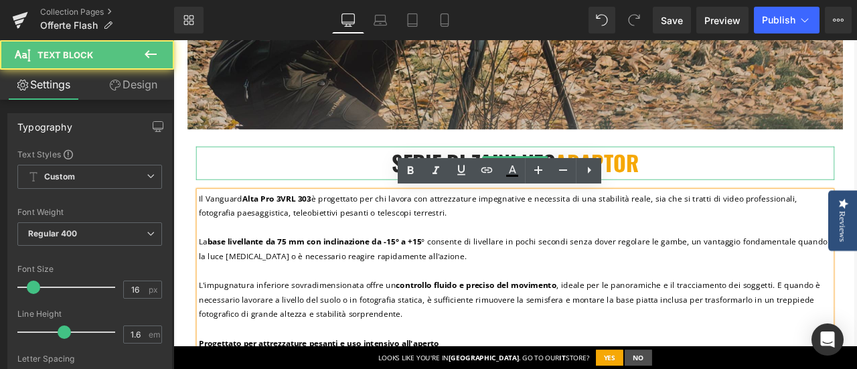
click at [736, 180] on h2 "SERIE DI ZAINI VEO ADAPTOR" at bounding box center [578, 185] width 757 height 38
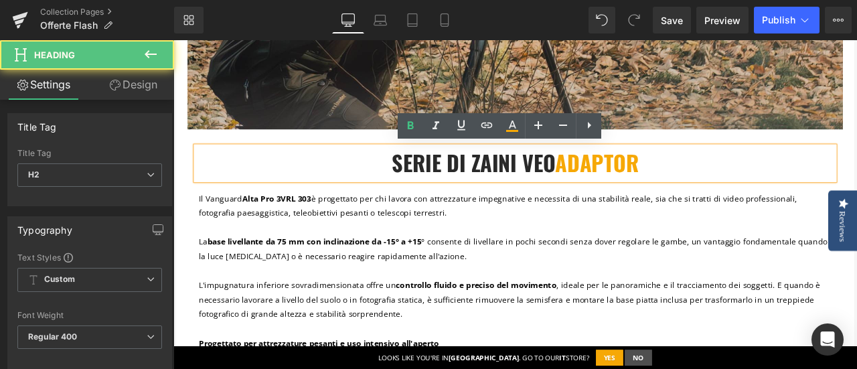
click at [522, 188] on b "SERIE DI ZAINI VEO ADAPTOR" at bounding box center [578, 185] width 293 height 38
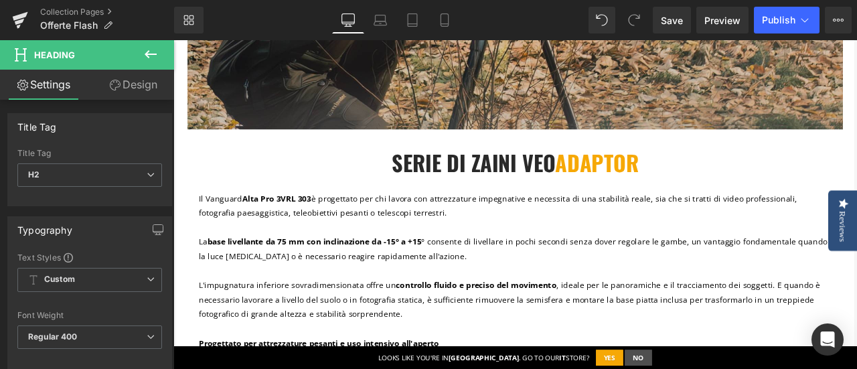
click at [147, 57] on icon at bounding box center [151, 54] width 16 height 16
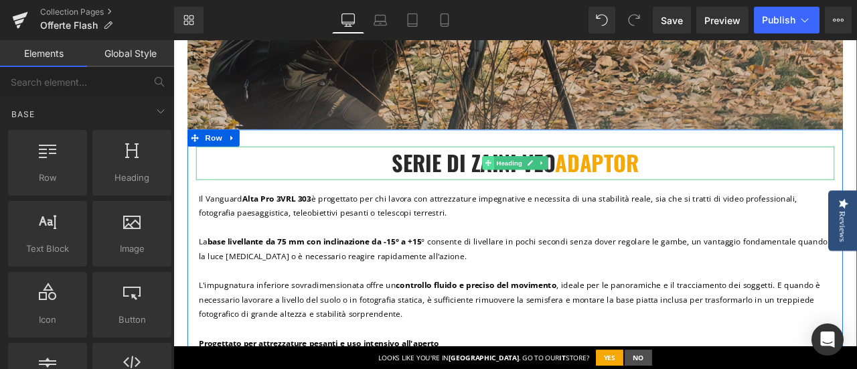
click at [540, 185] on span at bounding box center [547, 185] width 14 height 16
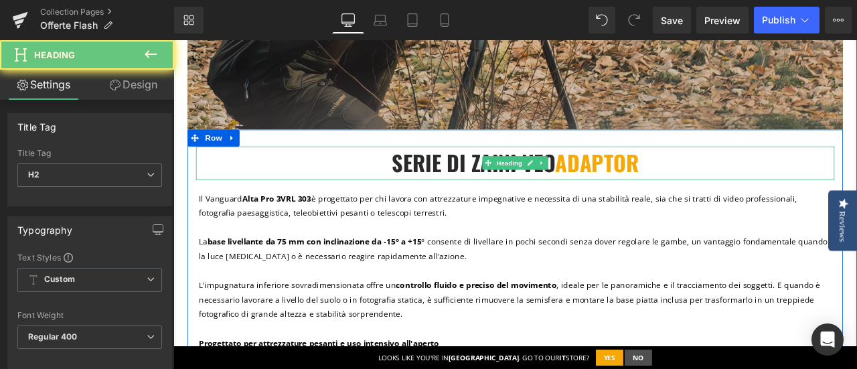
click at [479, 185] on b "SERIE DI ZAINI VEO ADAPTOR" at bounding box center [578, 185] width 293 height 38
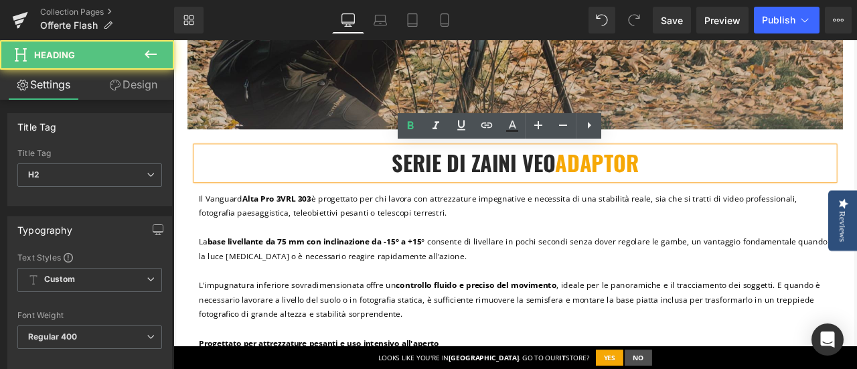
click at [557, 184] on b "SERIE DI ZAINI VEO ADAPTOR" at bounding box center [578, 185] width 293 height 38
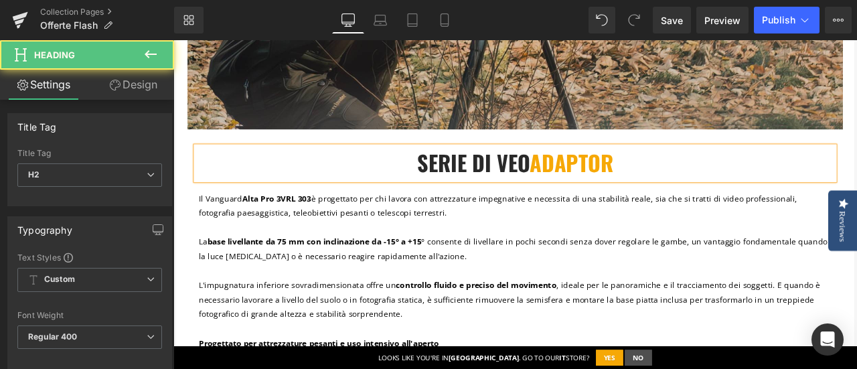
click at [616, 182] on span "ADAPTOR" at bounding box center [645, 185] width 99 height 38
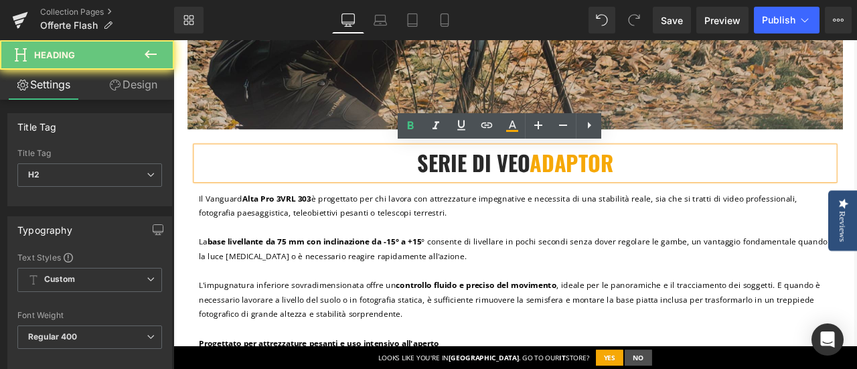
click at [548, 182] on b "SERIE DI VEO ADAPTOR" at bounding box center [578, 185] width 233 height 38
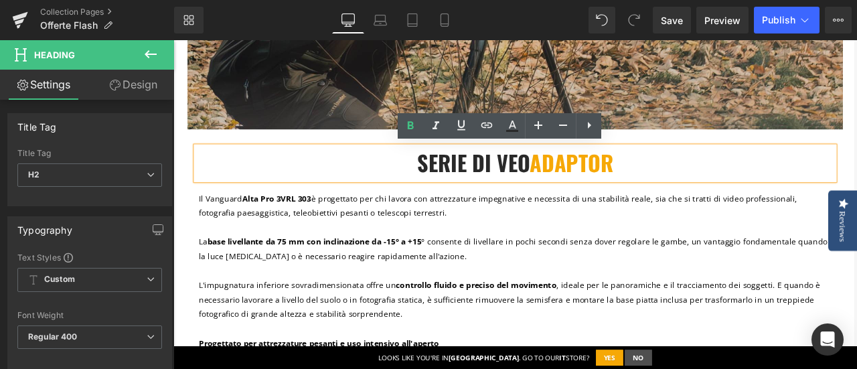
click at [548, 182] on b "SERIE DI VEO ADAPTOR" at bounding box center [578, 185] width 233 height 38
click at [546, 184] on b "SERIE DI VEO ADAPTOR" at bounding box center [578, 185] width 233 height 38
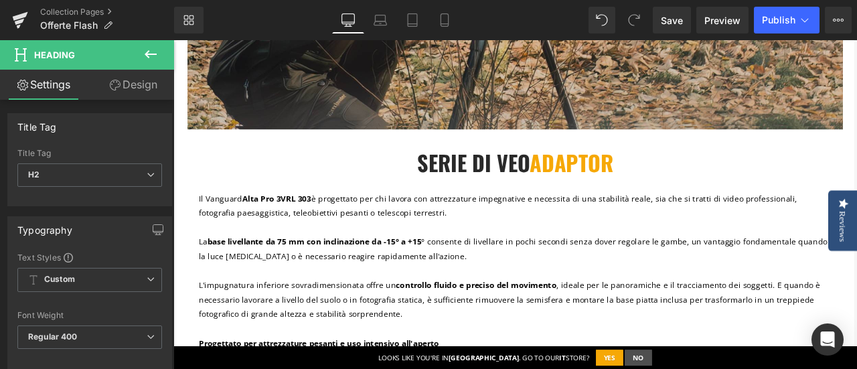
click at [147, 50] on icon at bounding box center [151, 54] width 16 height 16
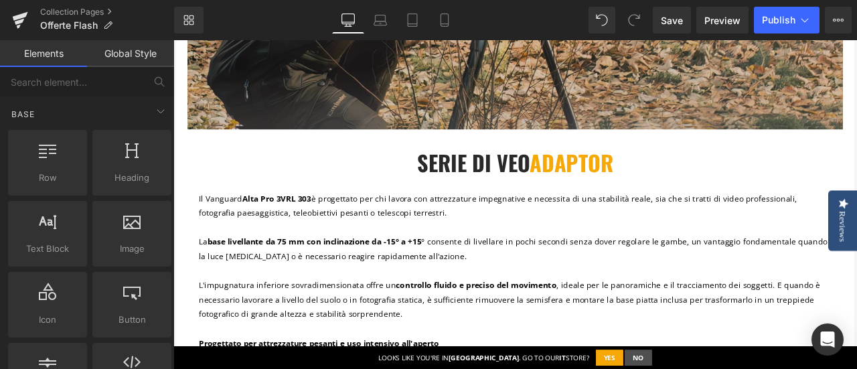
click at [43, 50] on link "Elements" at bounding box center [43, 53] width 87 height 27
click at [126, 56] on link "Global Style" at bounding box center [130, 53] width 87 height 27
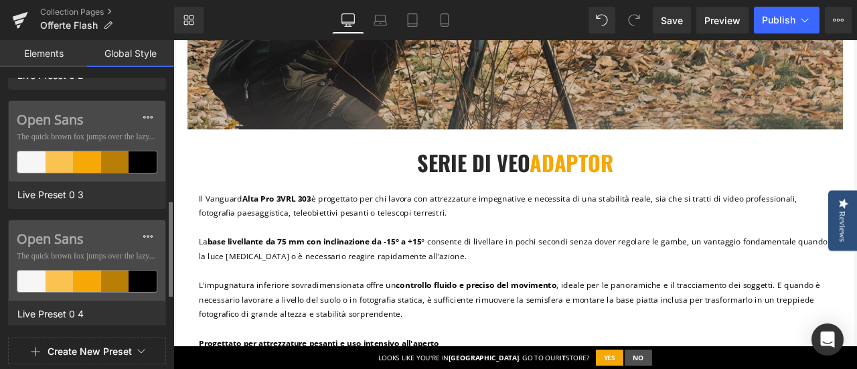
scroll to position [0, 0]
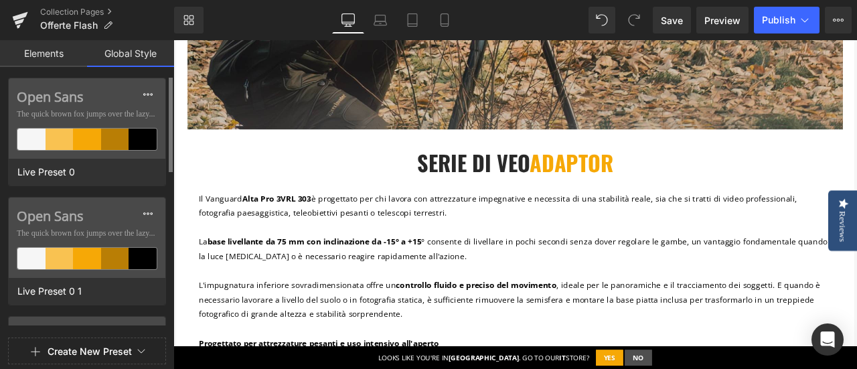
click at [48, 46] on link "Elements" at bounding box center [43, 53] width 87 height 27
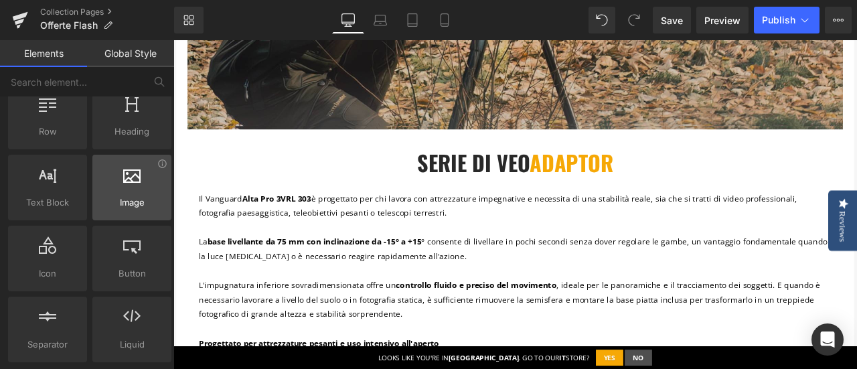
scroll to position [67, 0]
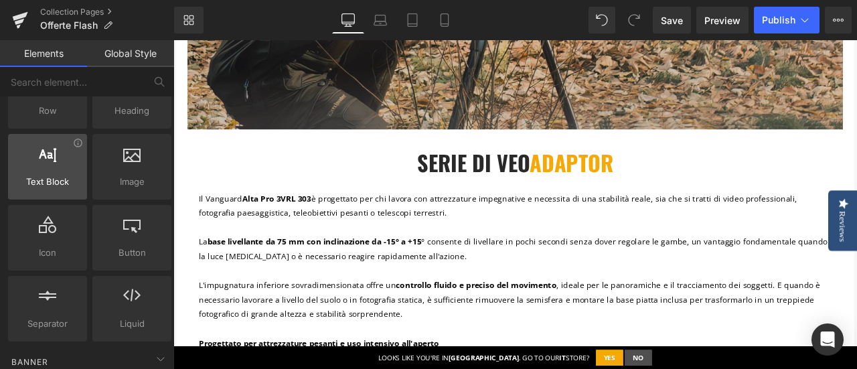
click at [46, 159] on icon at bounding box center [47, 153] width 17 height 17
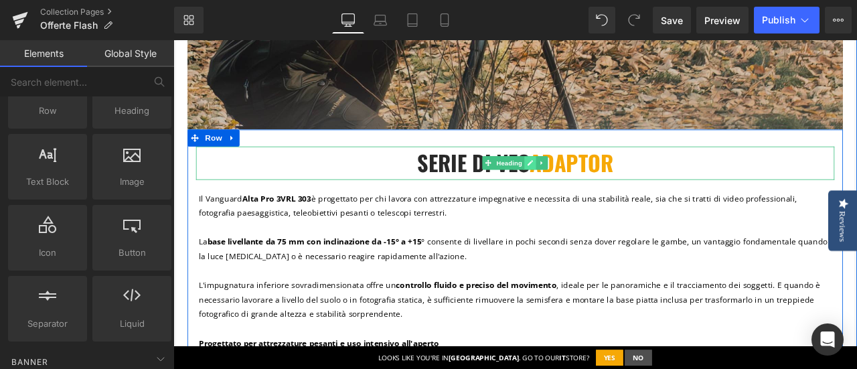
click at [590, 186] on link at bounding box center [597, 185] width 14 height 16
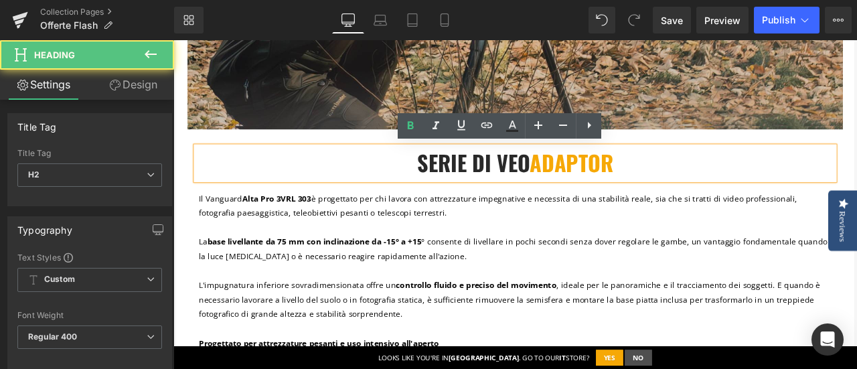
click at [574, 179] on b "SERIE DI VEO ADAPTOR" at bounding box center [578, 185] width 233 height 38
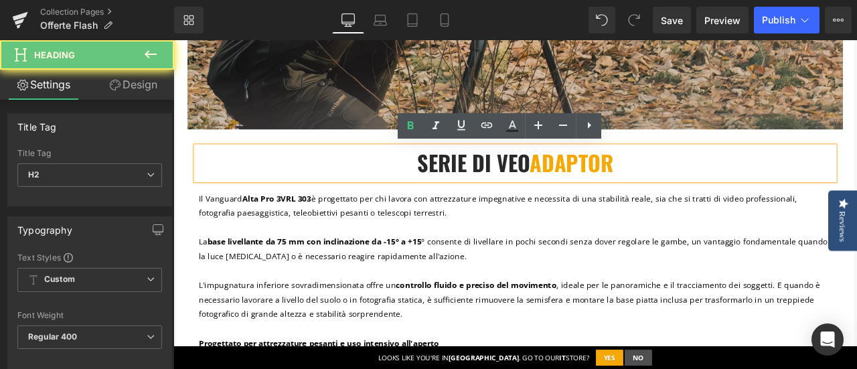
click at [596, 179] on span "ADAPTOR" at bounding box center [645, 185] width 99 height 38
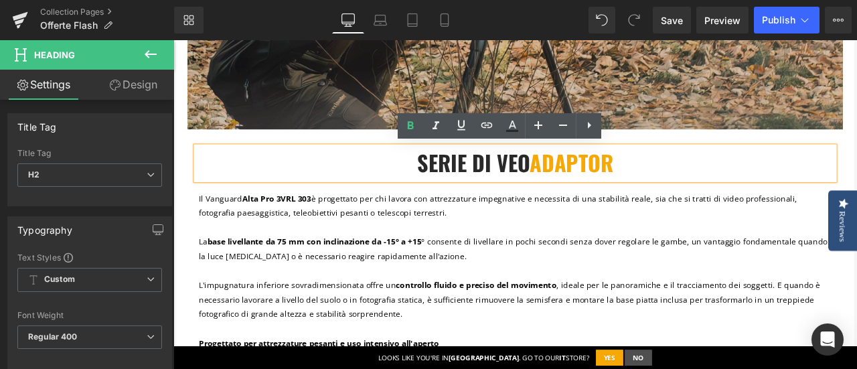
click at [701, 182] on h2 "SERIE DI VEO ADAPTOR" at bounding box center [578, 185] width 757 height 38
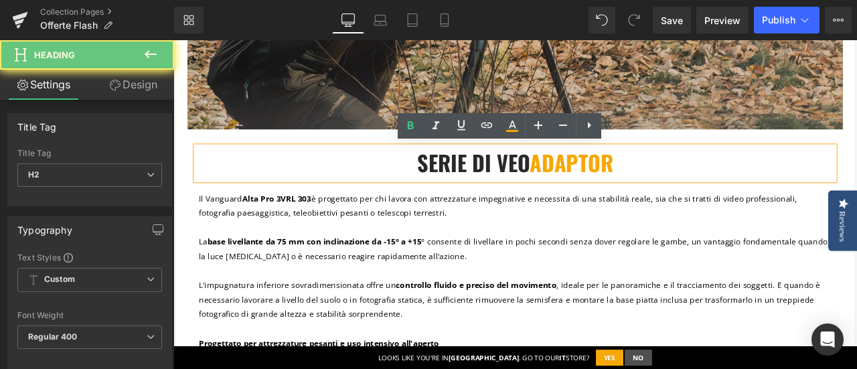
click at [701, 182] on h2 "SERIE DI VEO ADAPTOR" at bounding box center [578, 185] width 757 height 38
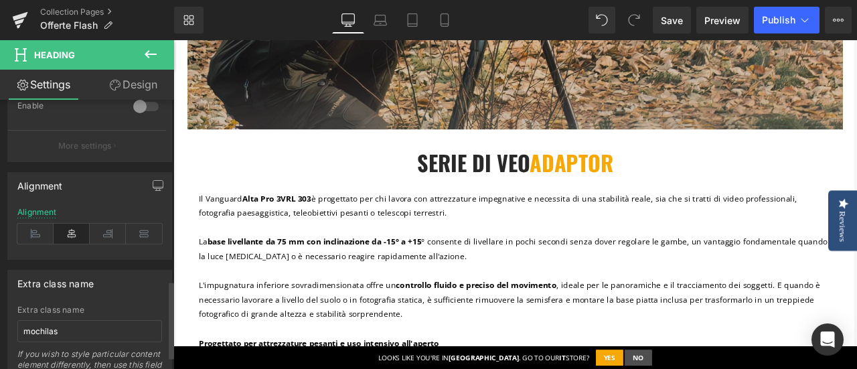
scroll to position [675, 0]
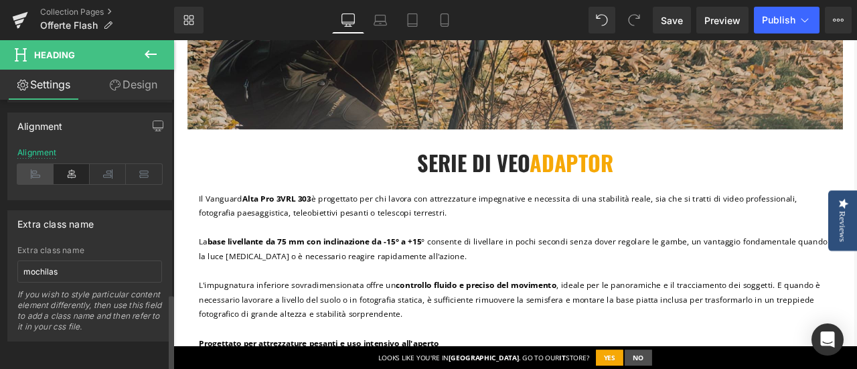
click at [34, 164] on icon at bounding box center [35, 174] width 36 height 20
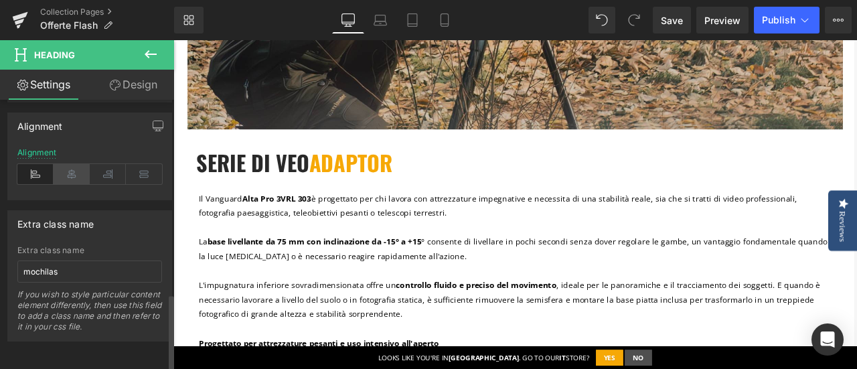
click at [64, 164] on icon at bounding box center [72, 174] width 36 height 20
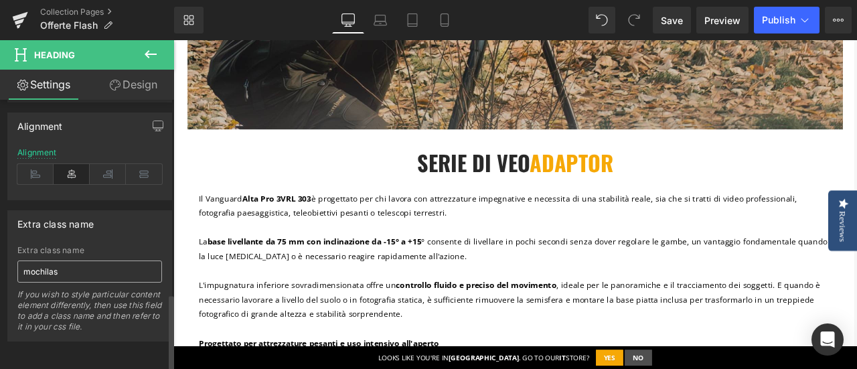
click at [86, 263] on input "mochilas" at bounding box center [89, 272] width 145 height 22
click at [68, 264] on input "mochilas" at bounding box center [89, 272] width 145 height 22
drag, startPoint x: 68, startPoint y: 264, endPoint x: 23, endPoint y: 262, distance: 44.9
click at [23, 262] on input "mochilas" at bounding box center [89, 272] width 145 height 22
click at [80, 268] on input "text" at bounding box center [89, 272] width 145 height 22
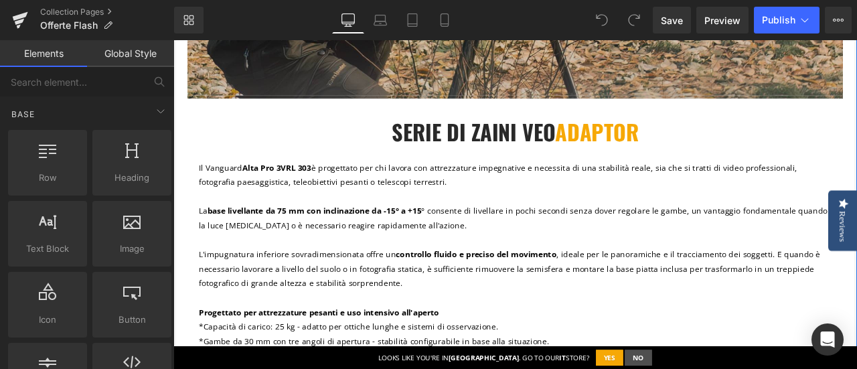
scroll to position [804, 0]
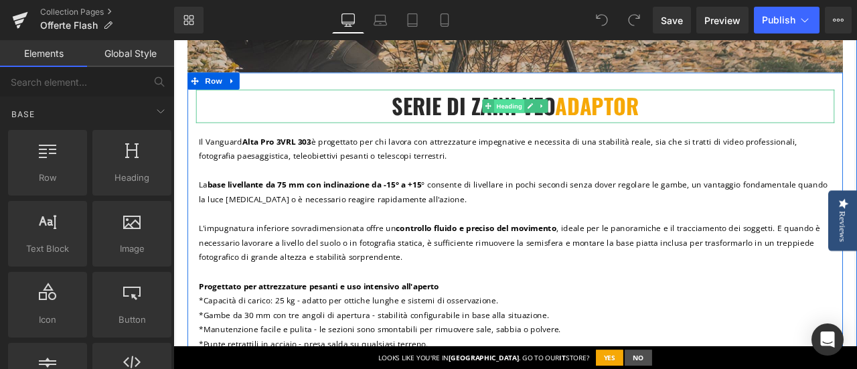
click at [579, 120] on span "Heading" at bounding box center [572, 119] width 36 height 16
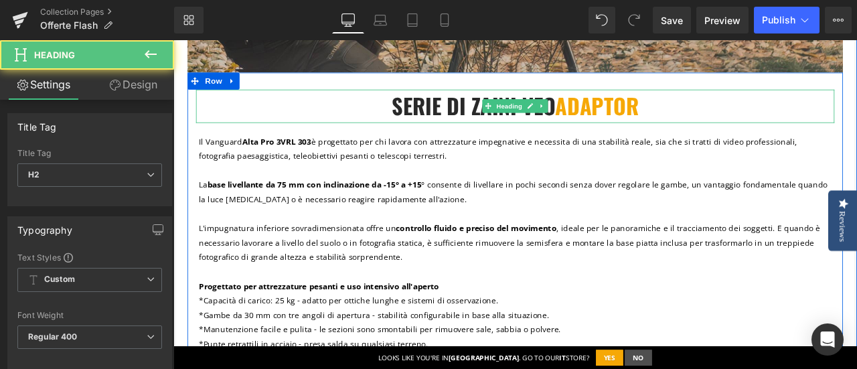
click at [459, 119] on b "SERIE DI ZAINI VEO ADAPTOR" at bounding box center [578, 118] width 293 height 38
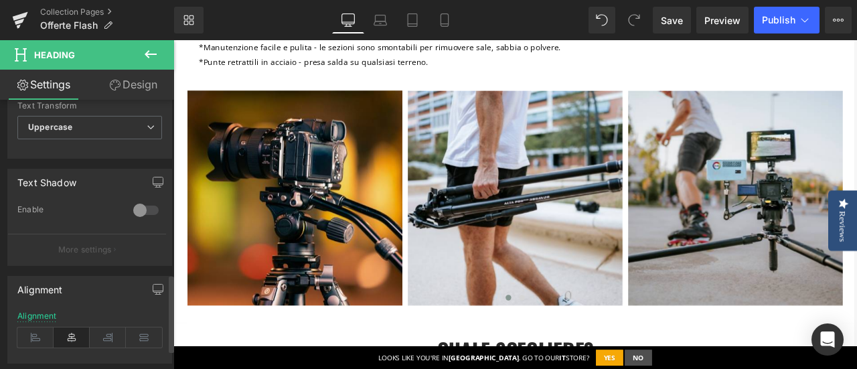
scroll to position [670, 0]
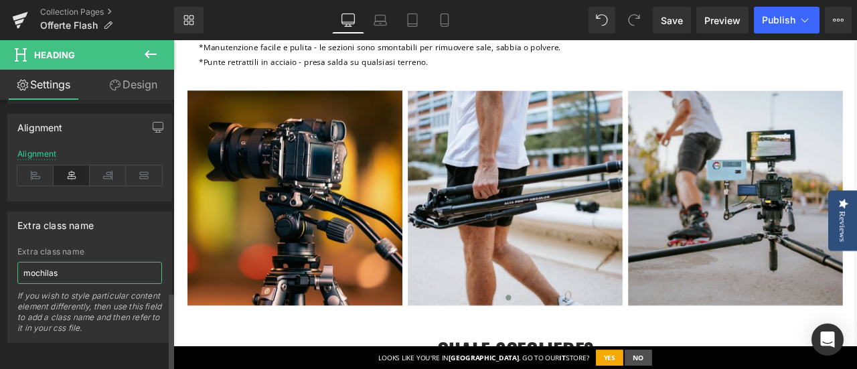
drag, startPoint x: 69, startPoint y: 265, endPoint x: 0, endPoint y: 267, distance: 69.0
click at [0, 267] on div "Extra class name mochilas Extra class name mochilas If you wish to style partic…" at bounding box center [90, 272] width 180 height 141
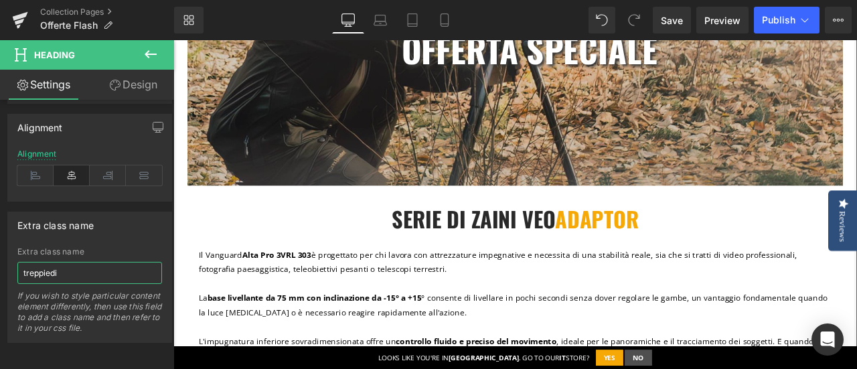
type input "treppiedi"
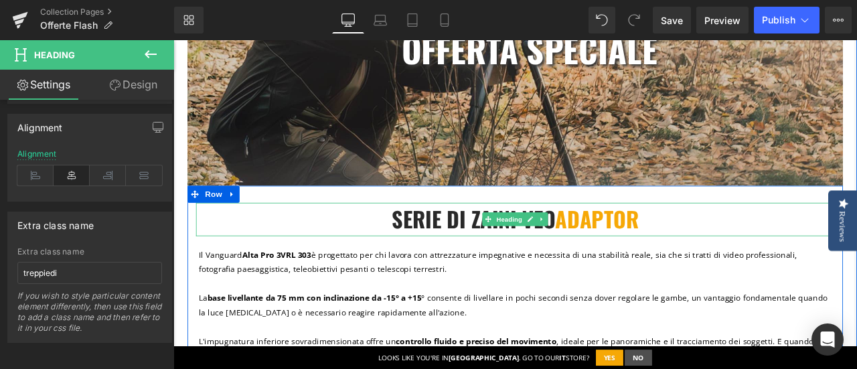
click at [517, 250] on b "SERIE DI ZAINI VEO ADAPTOR" at bounding box center [578, 252] width 293 height 38
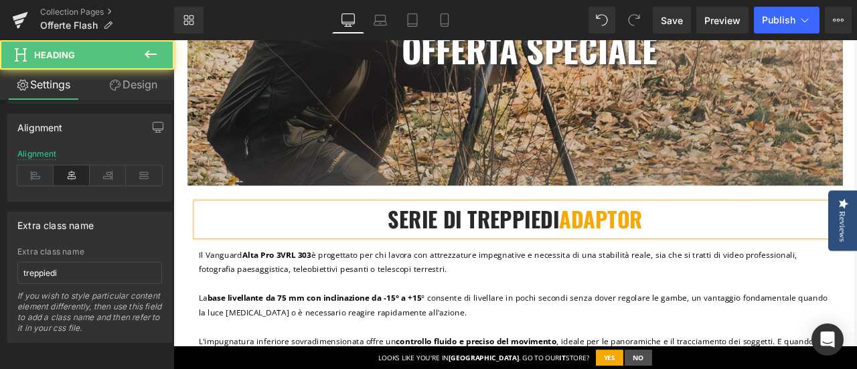
click at [701, 248] on span "ADAPTOR" at bounding box center [680, 252] width 99 height 38
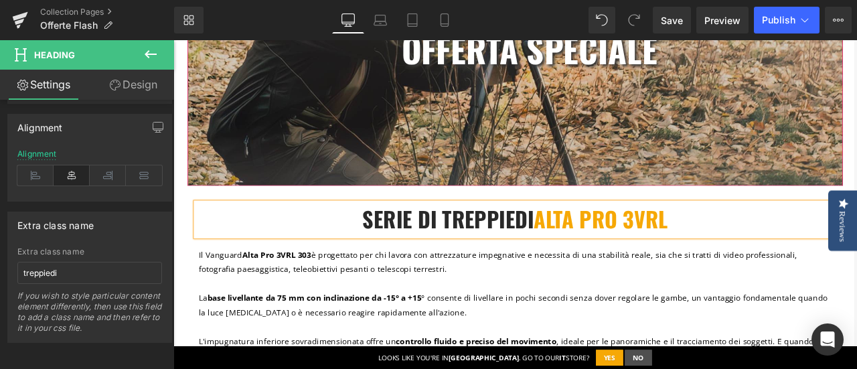
scroll to position [737, 0]
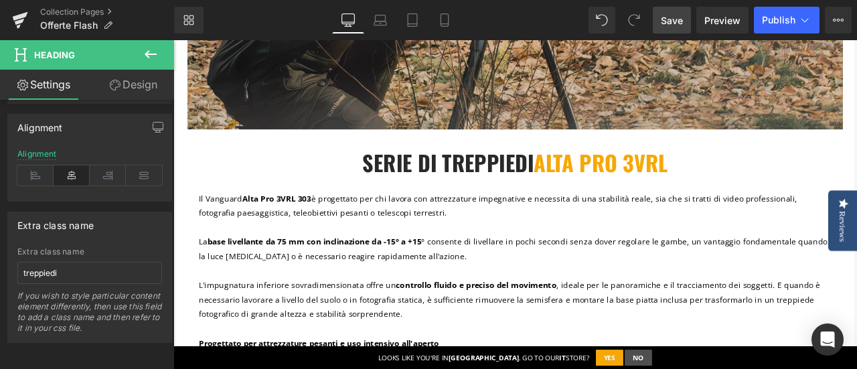
click at [676, 21] on span "Save" at bounding box center [672, 20] width 22 height 14
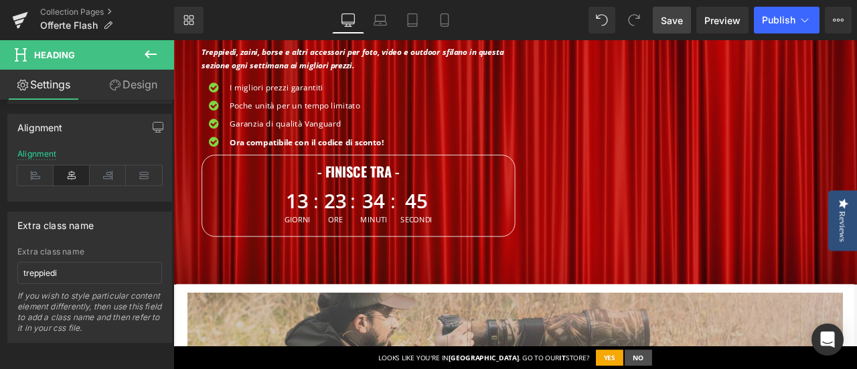
scroll to position [0, 0]
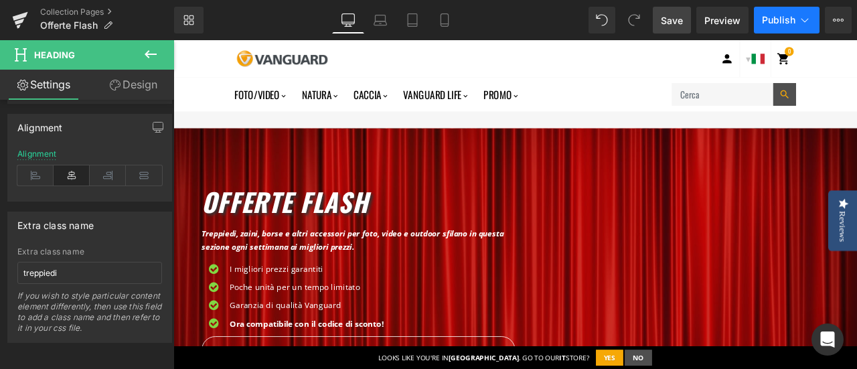
click at [784, 25] on span "Publish" at bounding box center [778, 20] width 33 height 11
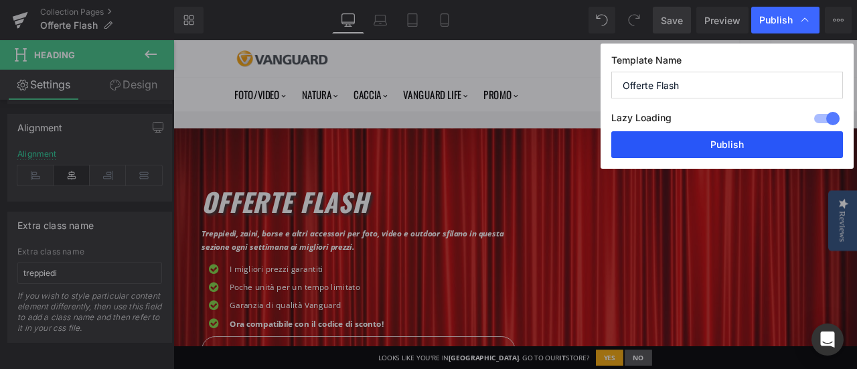
click at [753, 137] on button "Publish" at bounding box center [727, 144] width 232 height 27
